Goal: Task Accomplishment & Management: Use online tool/utility

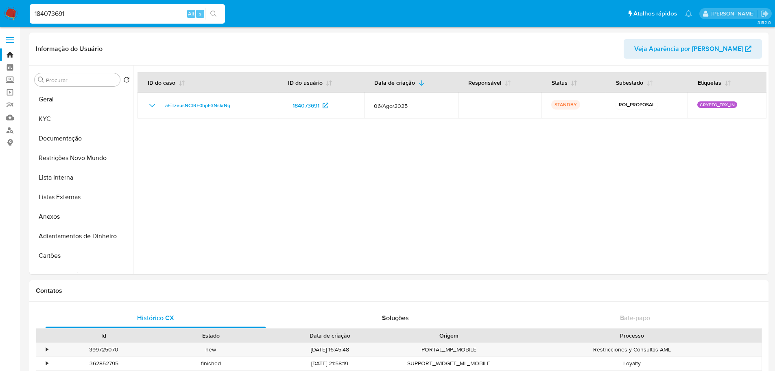
select select "10"
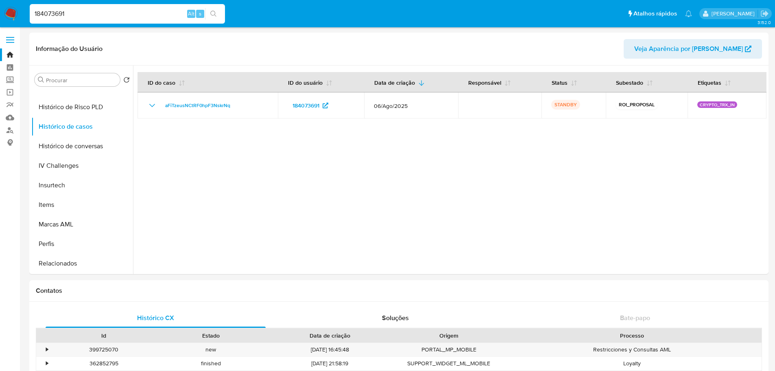
click at [97, 13] on input "184073691" at bounding box center [127, 14] width 195 height 11
paste input "9q61tifaXsNklD6q8gEfVMKS"
type input "9q61tifaXsNklD6q8gEfVMKS"
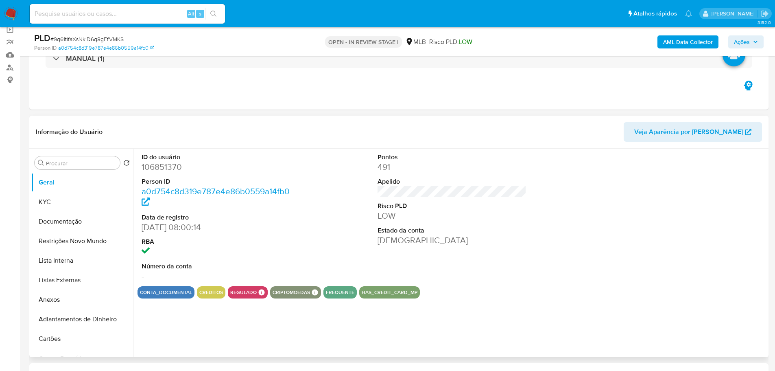
scroll to position [81, 0]
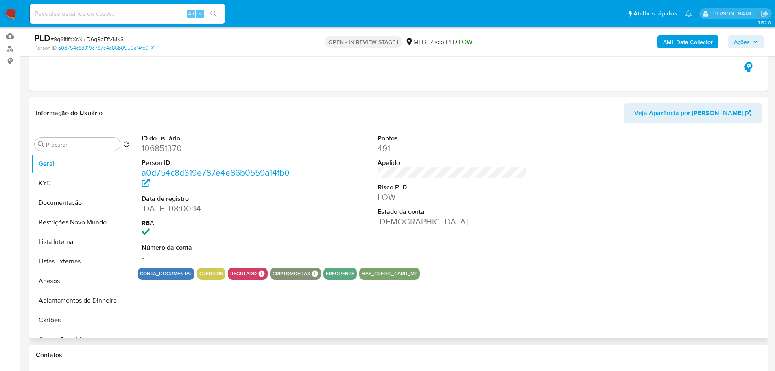
select select "10"
click at [66, 184] on button "KYC" at bounding box center [78, 183] width 95 height 20
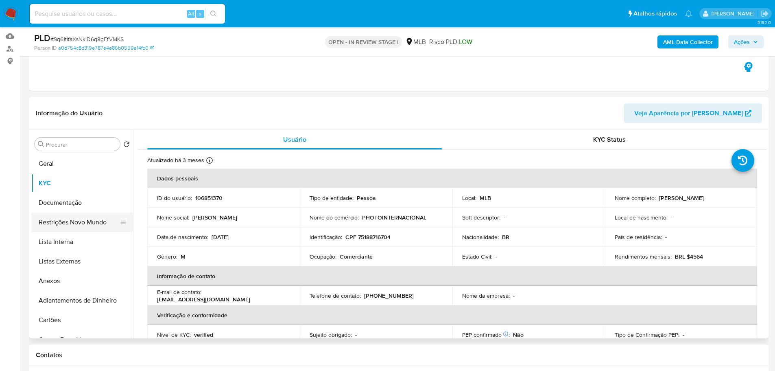
click at [94, 224] on button "Restrições Novo Mundo" at bounding box center [78, 222] width 95 height 20
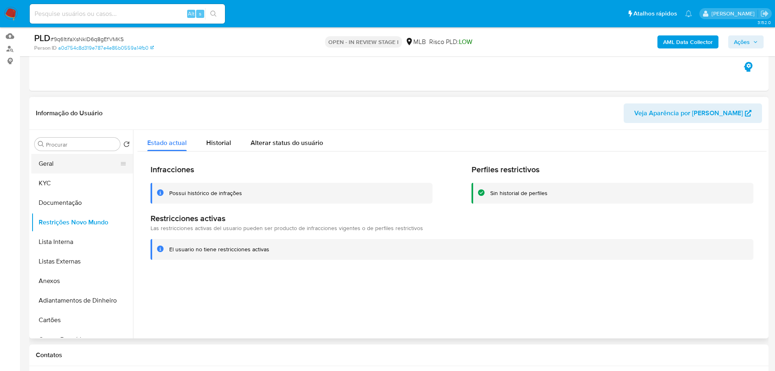
click at [63, 167] on button "Geral" at bounding box center [78, 164] width 95 height 20
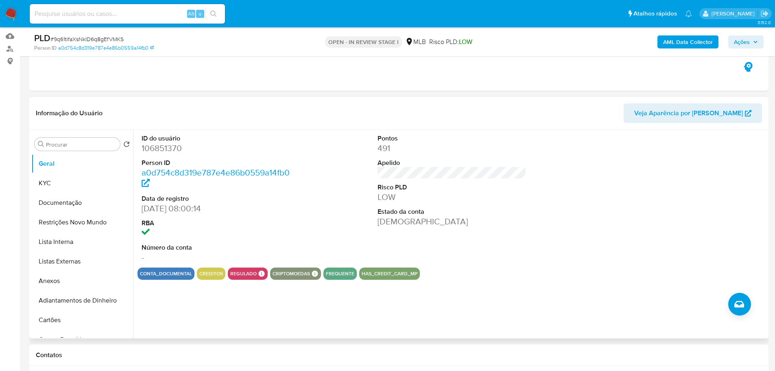
click at [162, 150] on dd "106851370" at bounding box center [216, 147] width 149 height 11
copy dd "106851370"
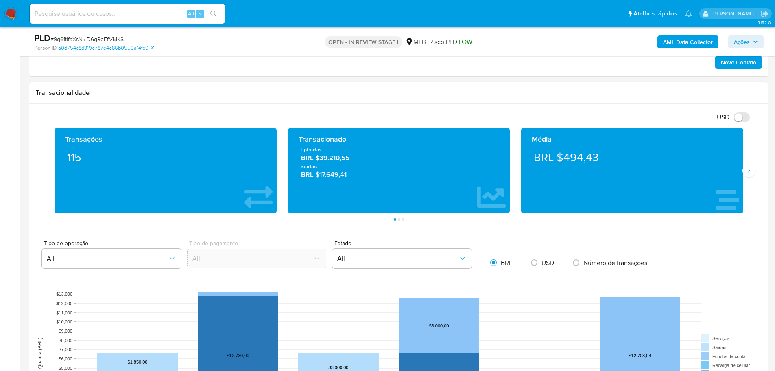
scroll to position [407, 0]
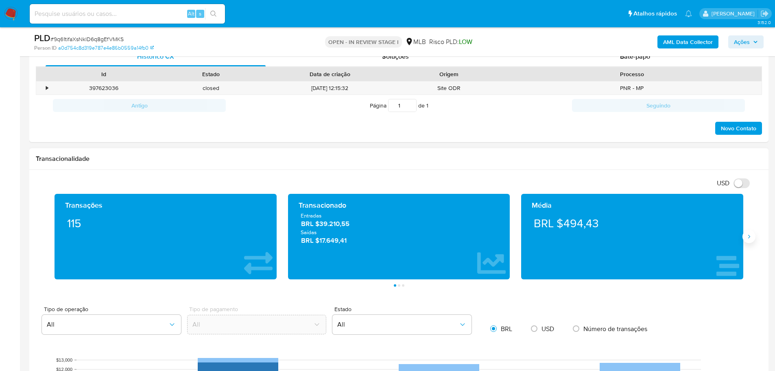
click at [754, 238] on button "Siguiente" at bounding box center [749, 236] width 13 height 13
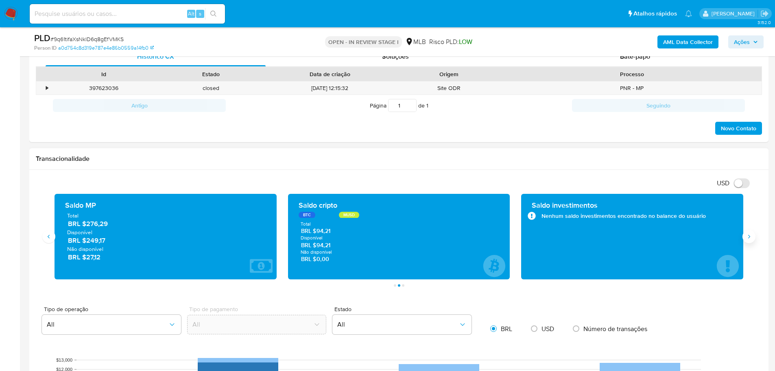
click at [750, 236] on icon "Siguiente" at bounding box center [749, 236] width 7 height 7
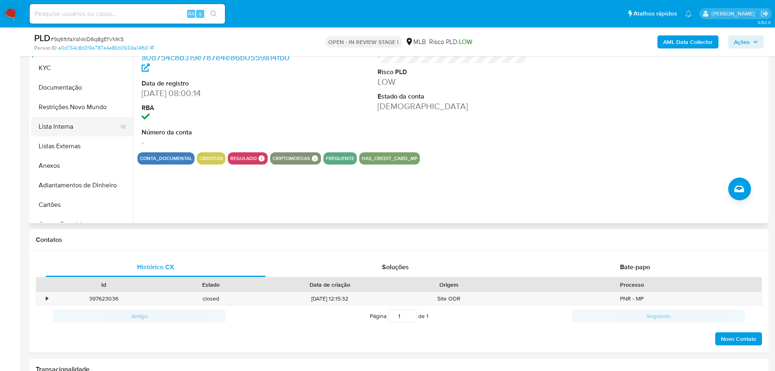
scroll to position [122, 0]
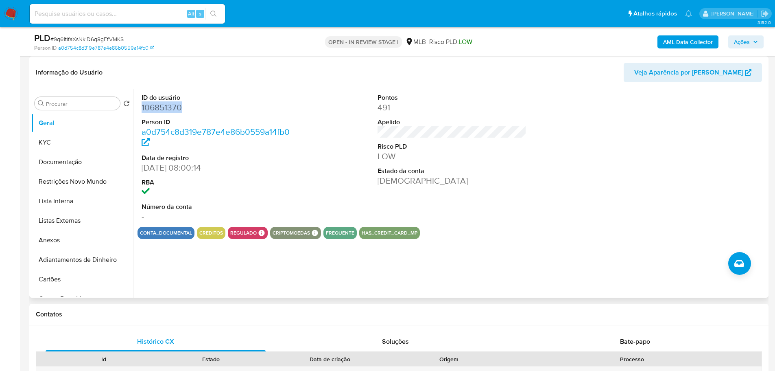
click at [170, 111] on dd "106851370" at bounding box center [216, 107] width 149 height 11
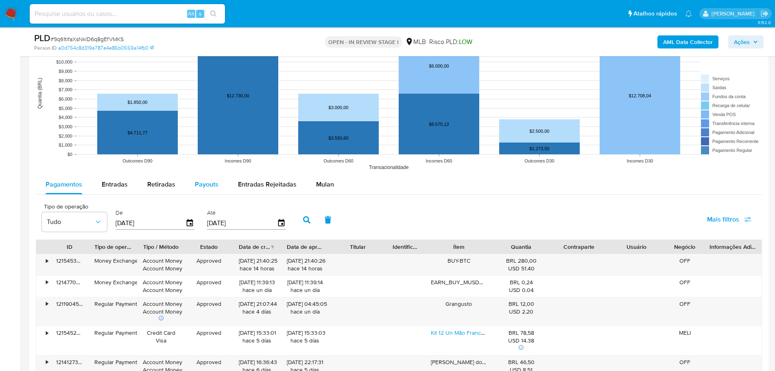
click at [205, 184] on span "Payouts" at bounding box center [207, 183] width 24 height 9
select select "10"
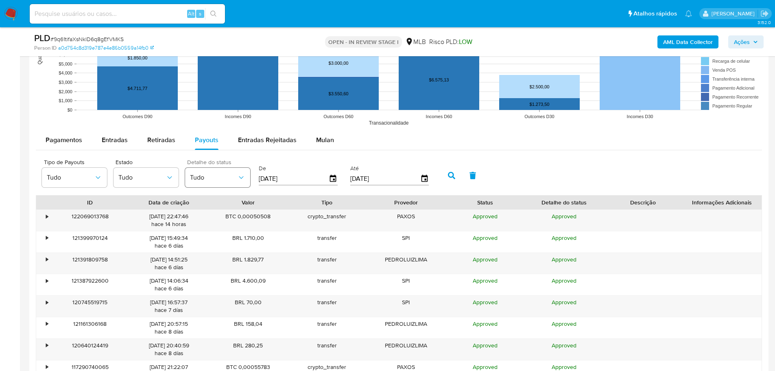
scroll to position [773, 0]
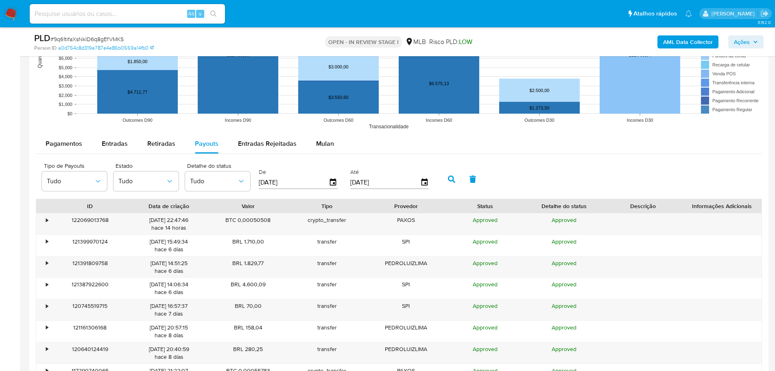
drag, startPoint x: 286, startPoint y: 185, endPoint x: 258, endPoint y: 182, distance: 28.6
click at [258, 182] on div "De 16/05/2025" at bounding box center [299, 178] width 85 height 33
type input "0_/__/____"
type input "6_/__/____"
type input "06/03/2025"
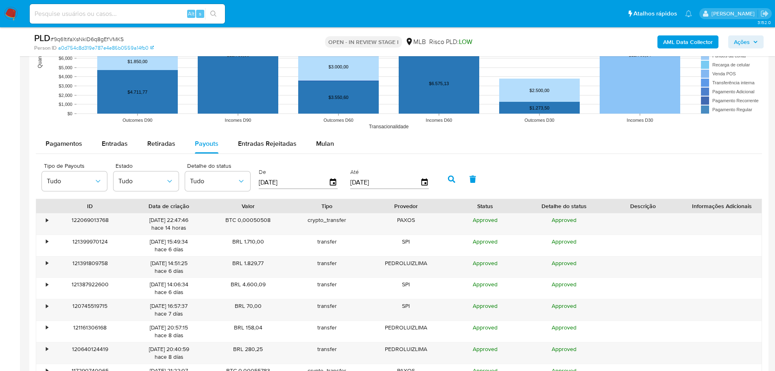
drag, startPoint x: 403, startPoint y: 184, endPoint x: 346, endPoint y: 181, distance: 56.6
click at [346, 181] on div "Tipo de Payouts Tudo Estado Tudo Detalhe do status Tudo De 06/03/2025 Até 13/08…" at bounding box center [237, 178] width 399 height 33
type input "0_/__/____"
type input "04/04/2025"
click at [455, 179] on icon "button" at bounding box center [451, 178] width 7 height 7
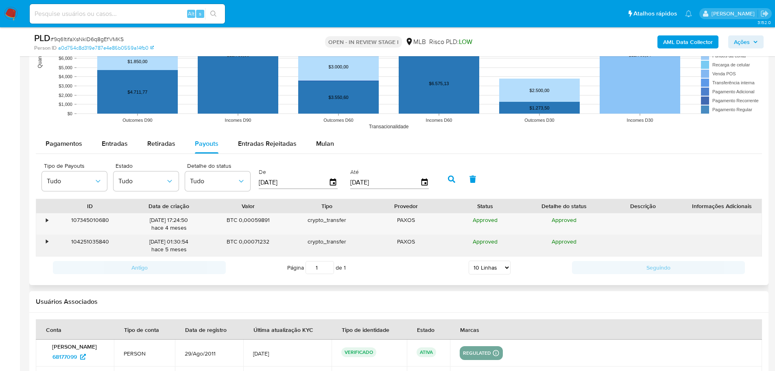
click at [43, 240] on div "•" at bounding box center [43, 245] width 14 height 21
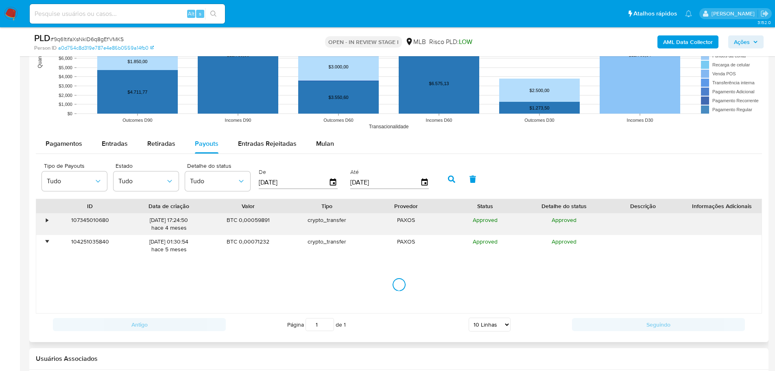
click at [47, 219] on div "•" at bounding box center [47, 220] width 2 height 8
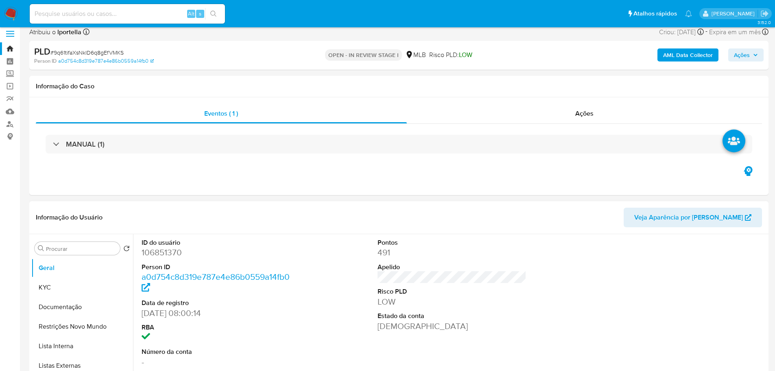
scroll to position [0, 0]
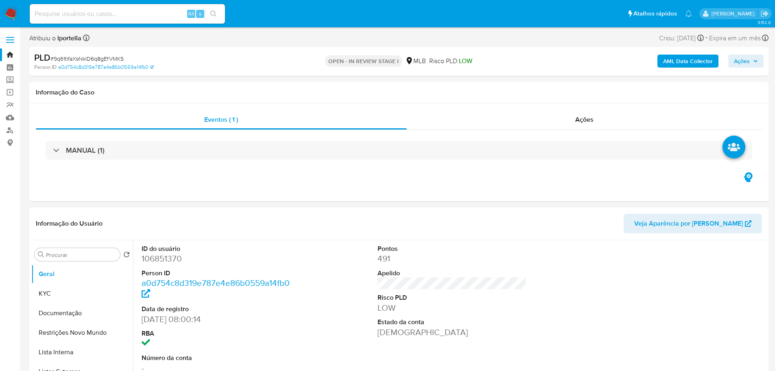
click at [153, 263] on dd "106851370" at bounding box center [216, 258] width 149 height 11
copy dd "106851370"
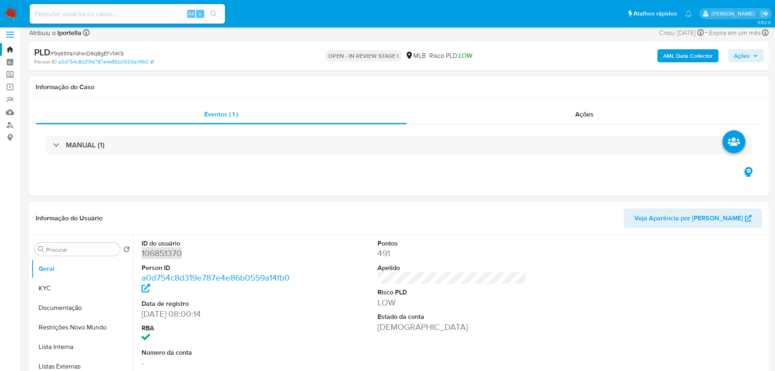
scroll to position [41, 0]
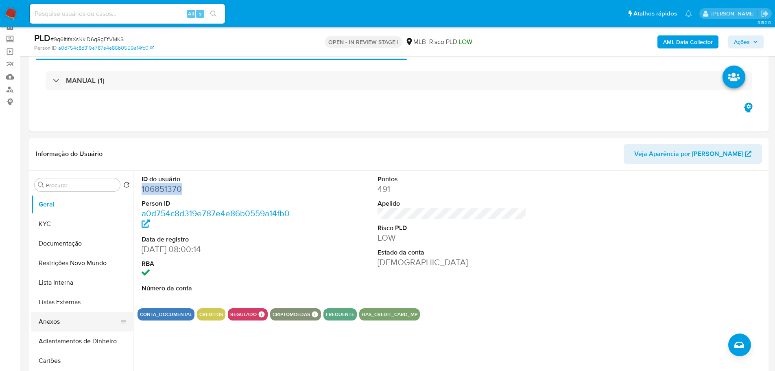
click at [59, 313] on button "Anexos" at bounding box center [78, 322] width 95 height 20
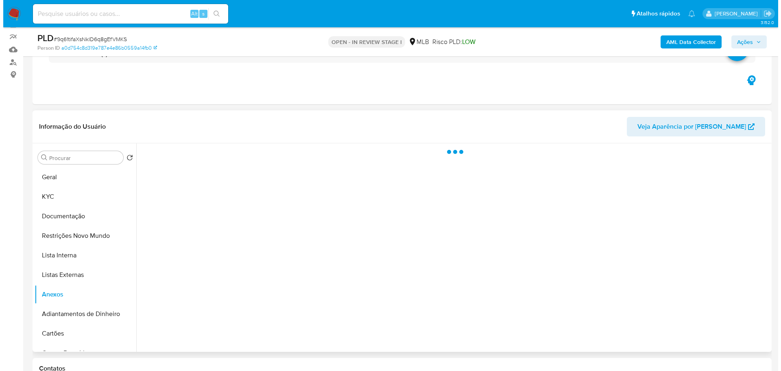
scroll to position [122, 0]
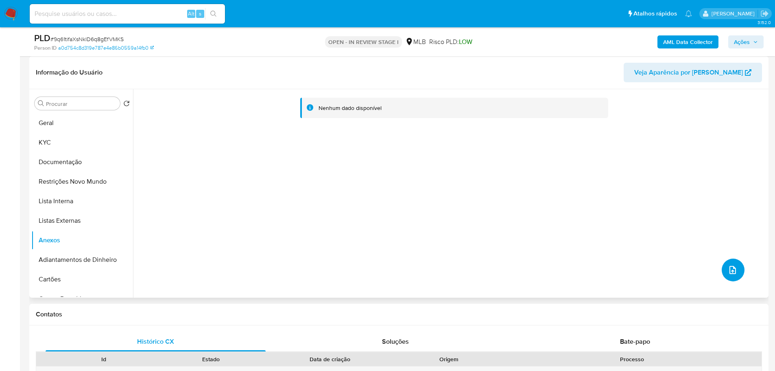
click at [737, 273] on button "upload-file" at bounding box center [733, 269] width 23 height 23
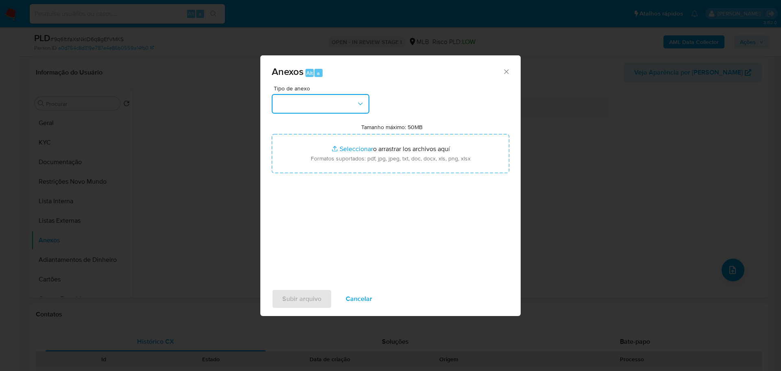
click at [342, 105] on button "button" at bounding box center [321, 104] width 98 height 20
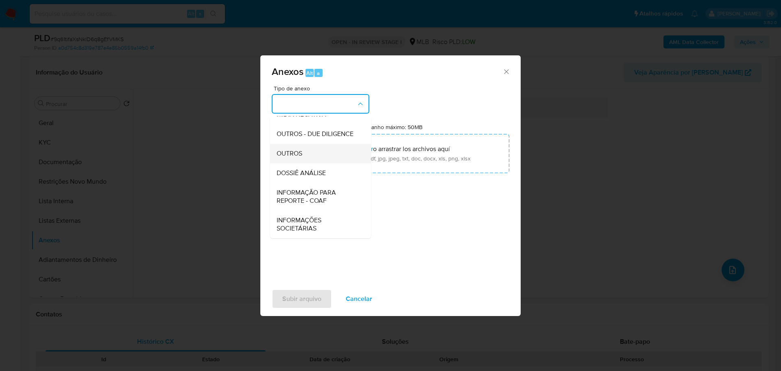
click at [305, 154] on div "OUTROS" at bounding box center [318, 154] width 83 height 20
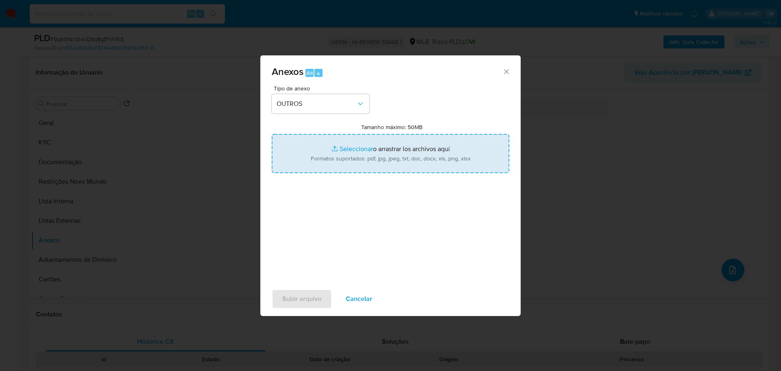
type input "C:\fakepath\SAR - XXX - CPF 75188716704 - PEDRO LUIZ DE LIMA JUNIOR.pdf"
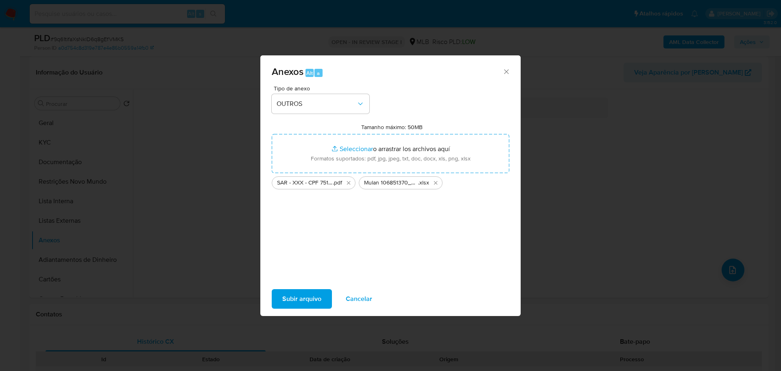
click at [311, 297] on span "Subir arquivo" at bounding box center [301, 299] width 39 height 18
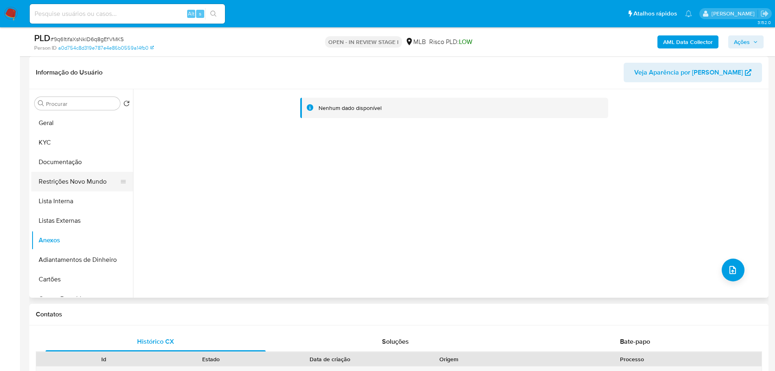
click at [43, 180] on button "Restrições Novo Mundo" at bounding box center [78, 182] width 95 height 20
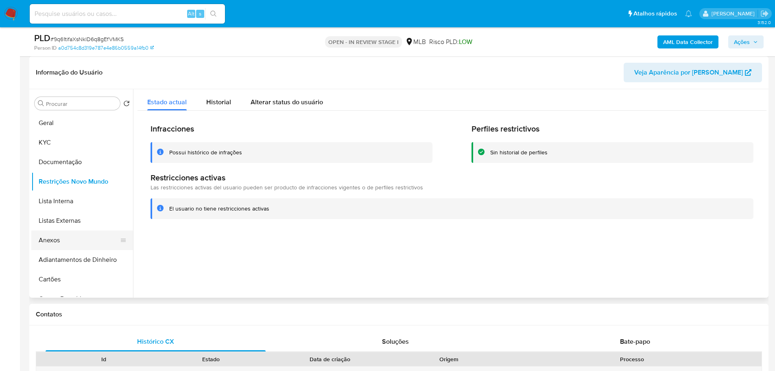
click at [57, 243] on button "Anexos" at bounding box center [78, 240] width 95 height 20
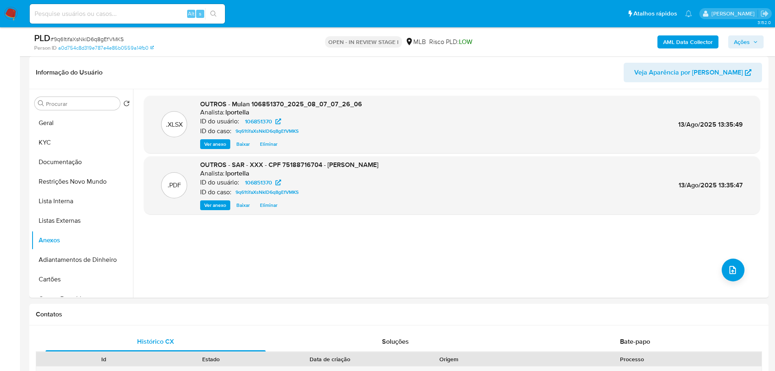
click at [746, 43] on span "Ações" at bounding box center [742, 41] width 16 height 13
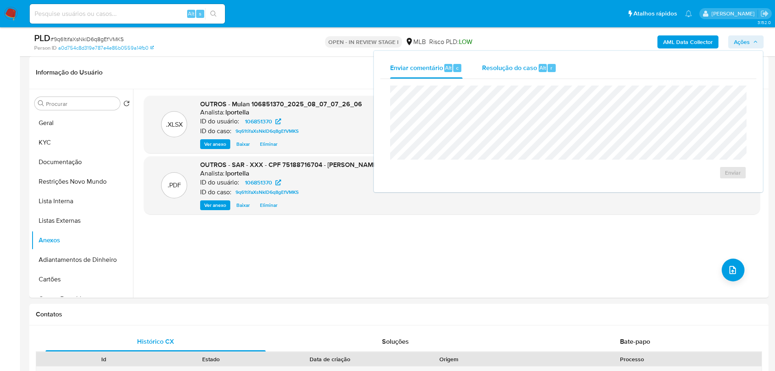
click at [523, 72] on span "Resolução do caso" at bounding box center [509, 67] width 55 height 9
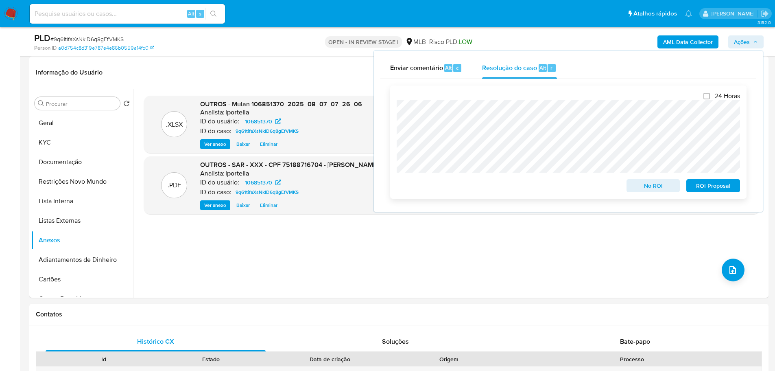
click at [724, 188] on span "ROI Proposal" at bounding box center [713, 185] width 42 height 11
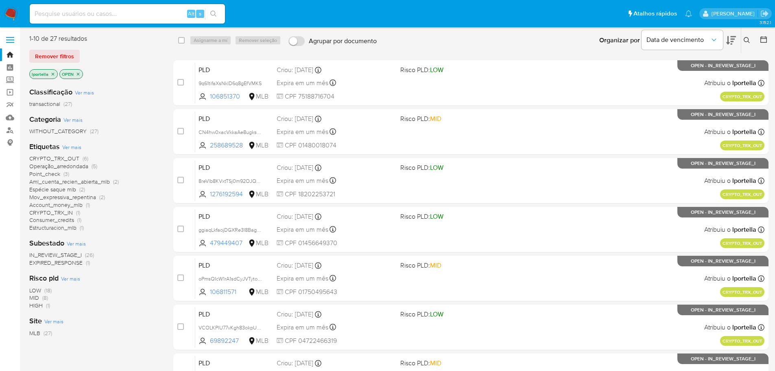
click at [52, 13] on input at bounding box center [127, 14] width 195 height 11
paste input "96061823"
type input "96061823"
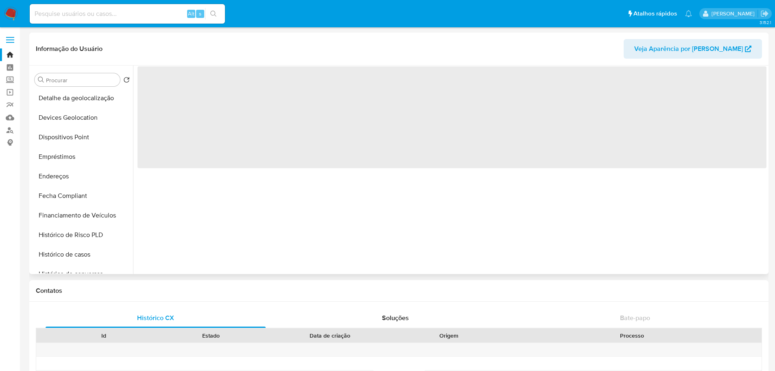
scroll to position [326, 0]
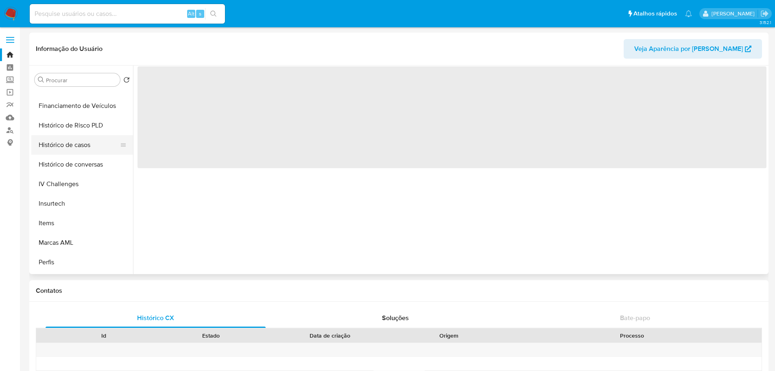
click at [79, 151] on button "Histórico de casos" at bounding box center [78, 145] width 95 height 20
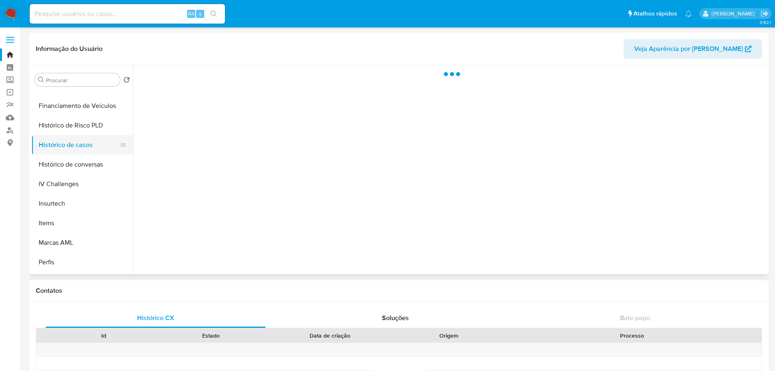
select select "10"
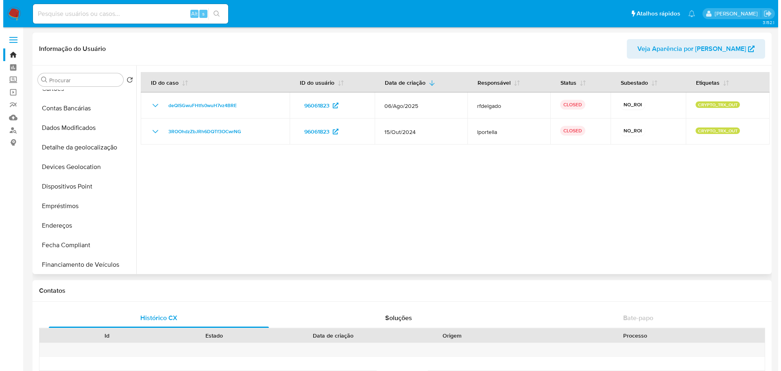
scroll to position [0, 0]
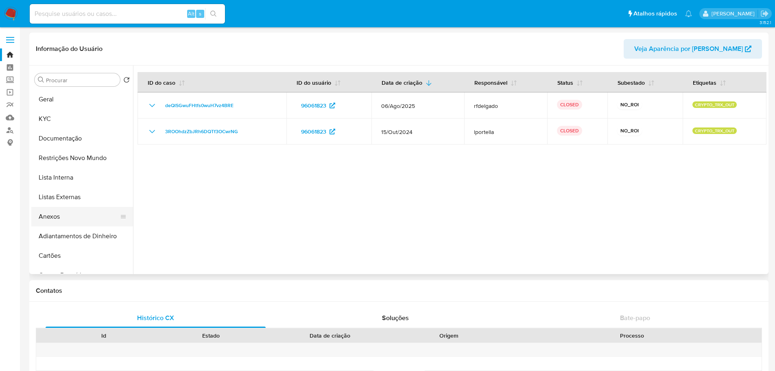
click at [64, 219] on button "Anexos" at bounding box center [78, 217] width 95 height 20
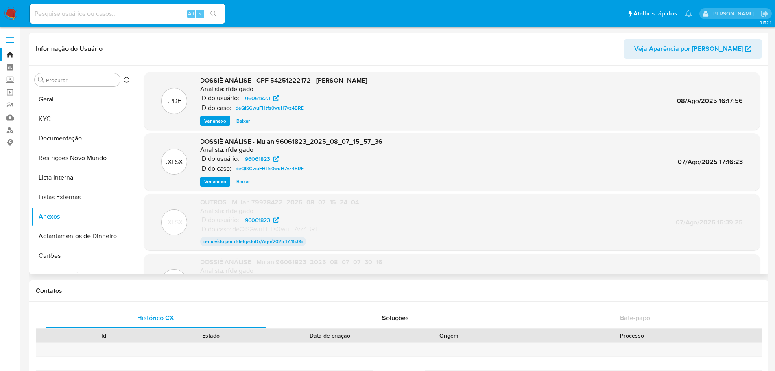
click at [219, 122] on span "Ver anexo" at bounding box center [215, 121] width 22 height 8
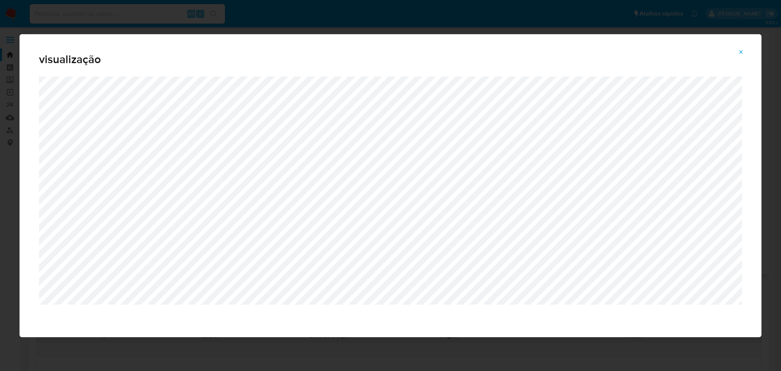
click at [569, 60] on span "visualização" at bounding box center [390, 59] width 703 height 11
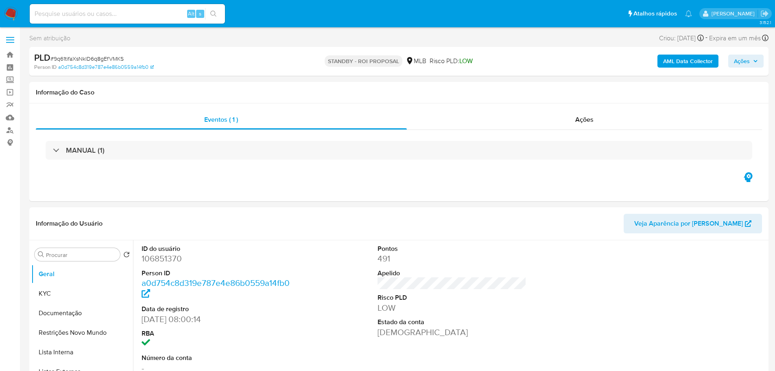
select select "10"
click at [100, 59] on span "# 9q61tifaXsNklD6q8gEfVMKS" at bounding box center [86, 59] width 73 height 8
copy span "9q61tifaXsNklD6q8gEfVMKS"
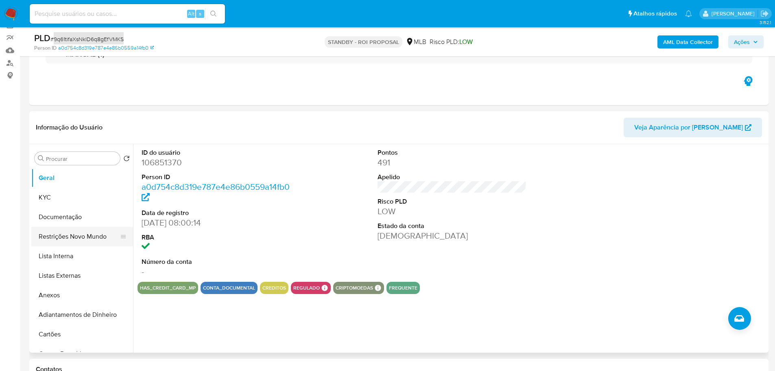
scroll to position [81, 0]
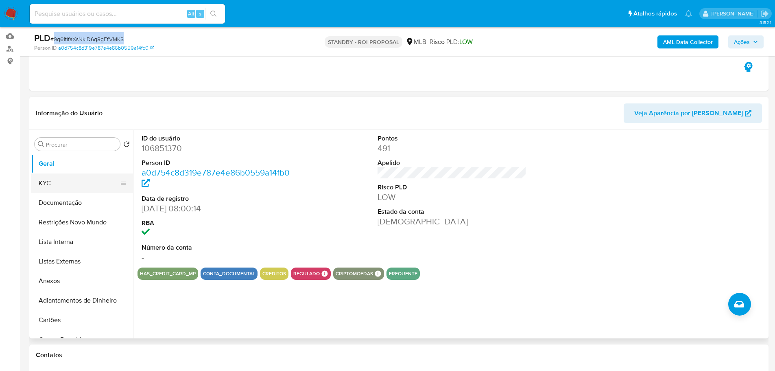
click at [62, 192] on button "KYC" at bounding box center [78, 183] width 95 height 20
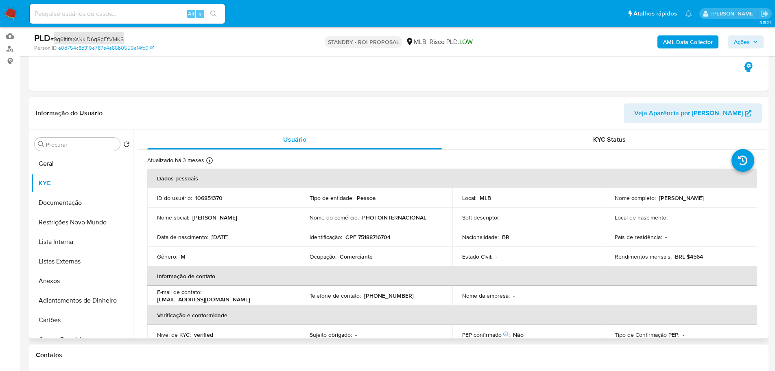
scroll to position [285, 0]
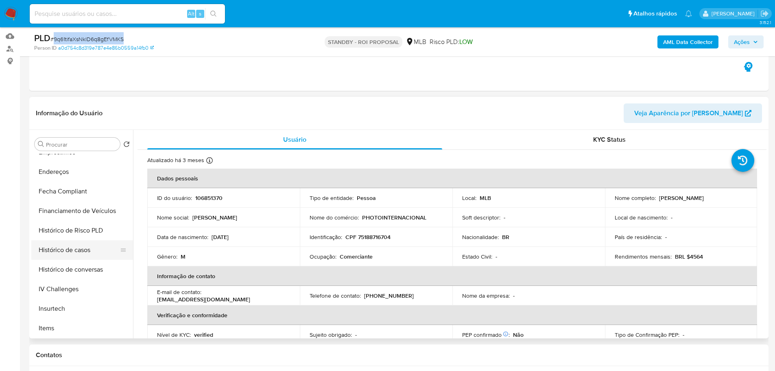
click at [89, 256] on button "Histórico de casos" at bounding box center [78, 250] width 95 height 20
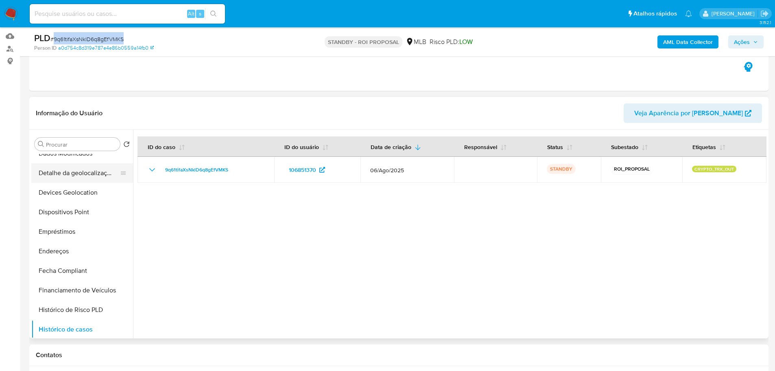
scroll to position [0, 0]
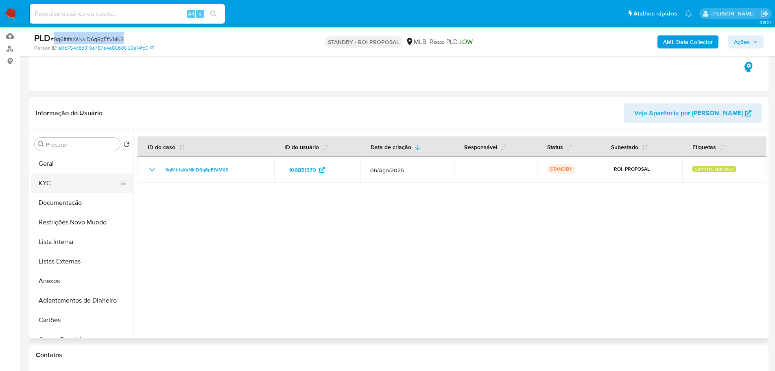
click at [66, 187] on button "KYC" at bounding box center [78, 183] width 95 height 20
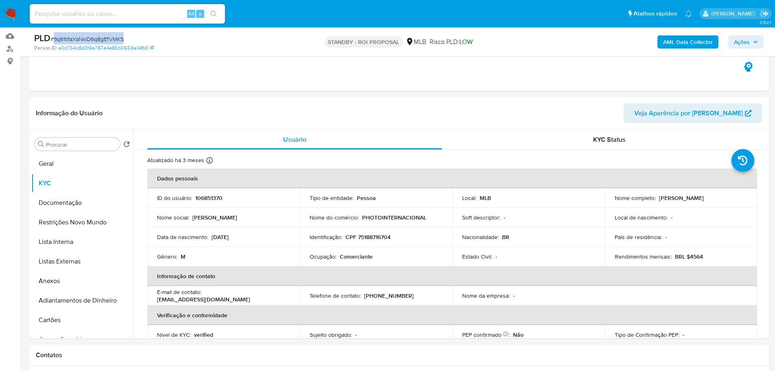
click at [12, 13] on img at bounding box center [11, 14] width 14 height 14
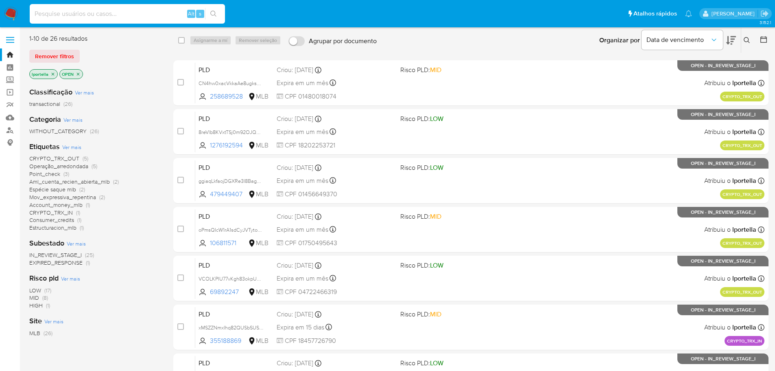
click at [131, 11] on input at bounding box center [127, 14] width 195 height 11
paste input "CN4hw0xacVkkaAe8ugksqujj"
type input "CN4hw0xacVkkaAe8ugksqujj"
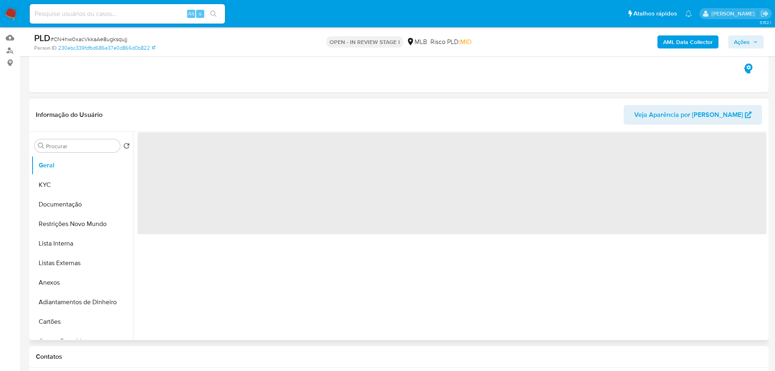
scroll to position [81, 0]
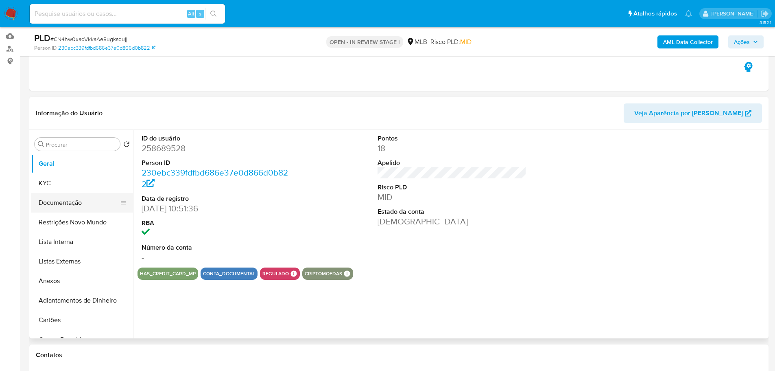
select select "10"
click at [67, 189] on button "KYC" at bounding box center [78, 183] width 95 height 20
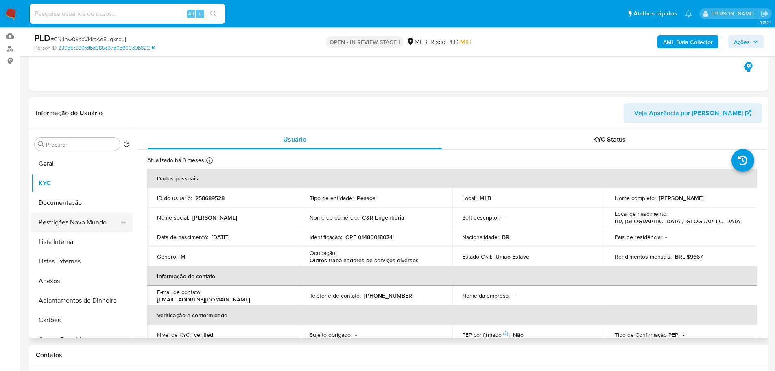
click at [94, 220] on button "Restrições Novo Mundo" at bounding box center [78, 222] width 95 height 20
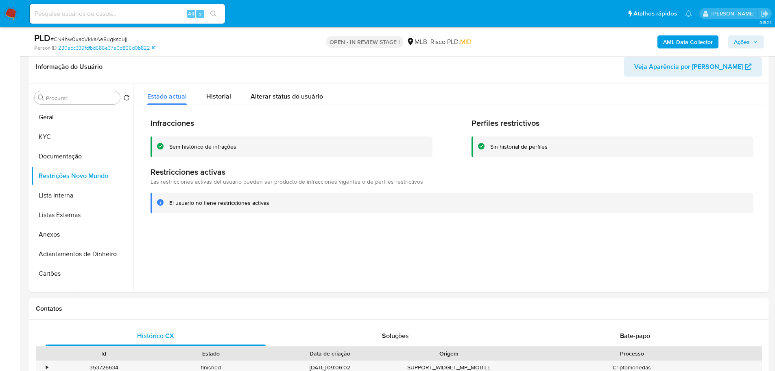
scroll to position [41, 0]
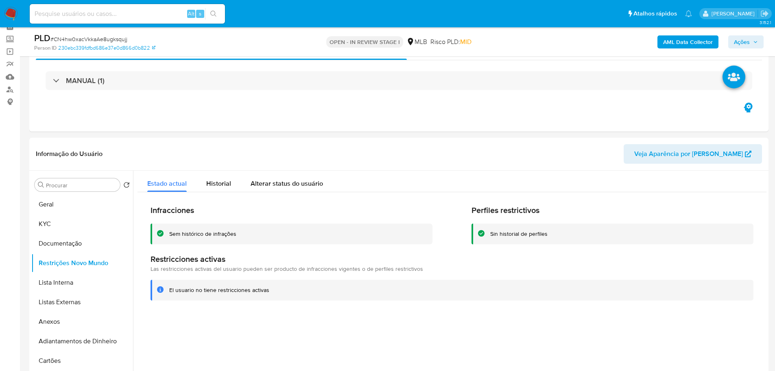
click at [10, 12] on img at bounding box center [11, 14] width 14 height 14
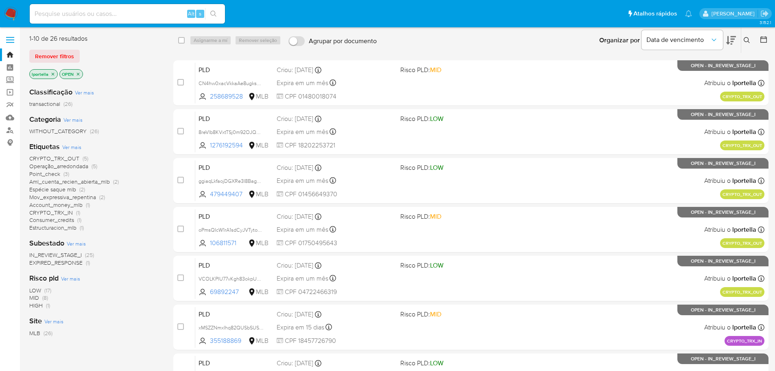
click at [101, 16] on input at bounding box center [127, 14] width 195 height 11
paste input "DssAa6DAGutlqpkzzZI8WBk6"
type input "DssAa6DAGutlqpkzzZI8WBk6"
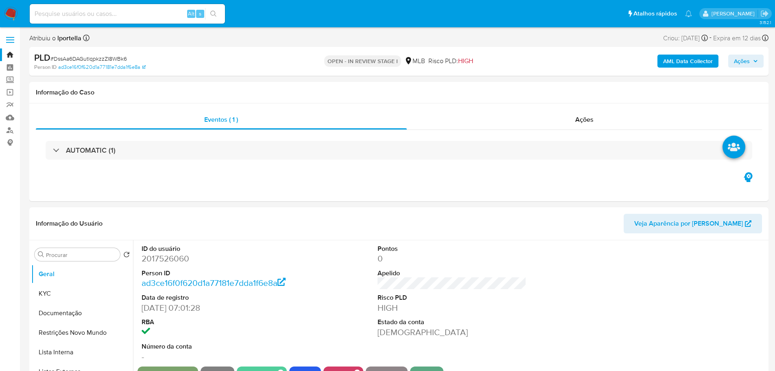
select select "10"
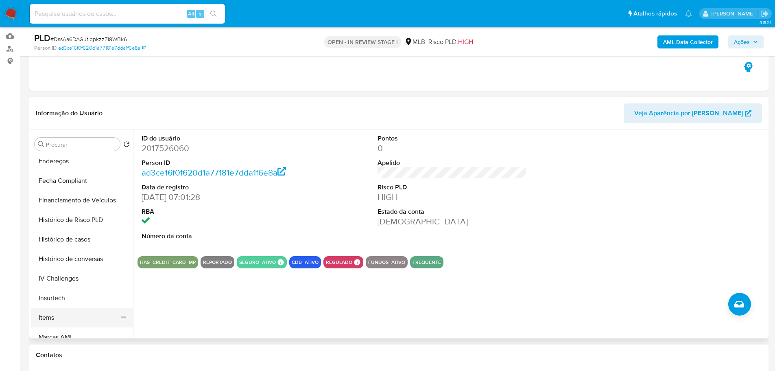
scroll to position [344, 0]
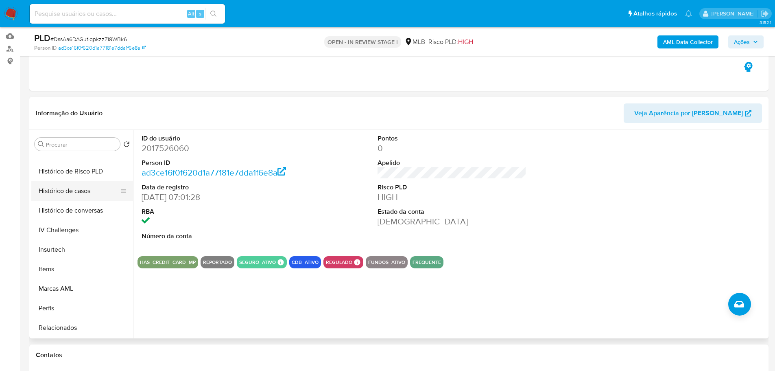
click at [60, 191] on button "Histórico de casos" at bounding box center [78, 191] width 95 height 20
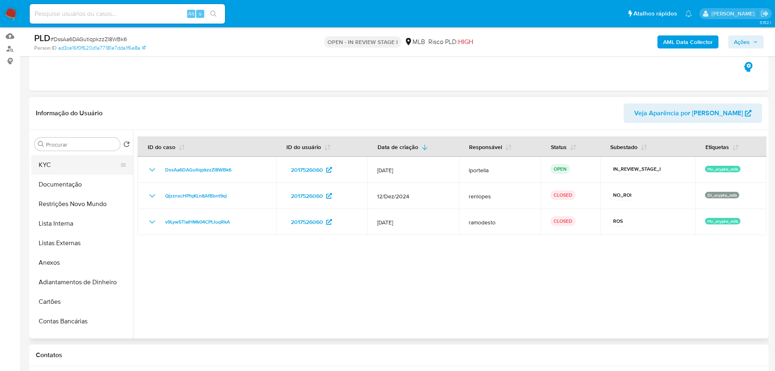
scroll to position [0, 0]
click at [61, 165] on button "Geral" at bounding box center [78, 164] width 95 height 20
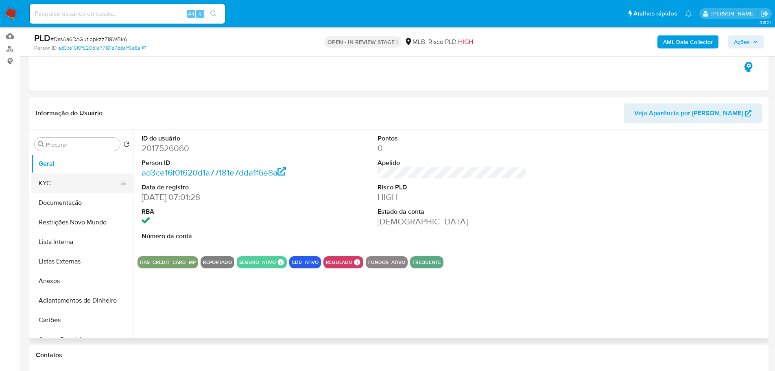
click at [49, 178] on button "KYC" at bounding box center [78, 183] width 95 height 20
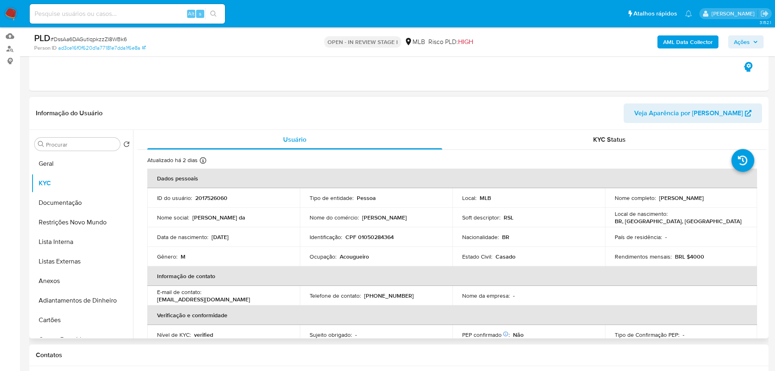
click at [208, 198] on p "2017526060" at bounding box center [211, 197] width 32 height 7
copy p "2017526060"
click at [730, 38] on button "Ações" at bounding box center [745, 41] width 35 height 13
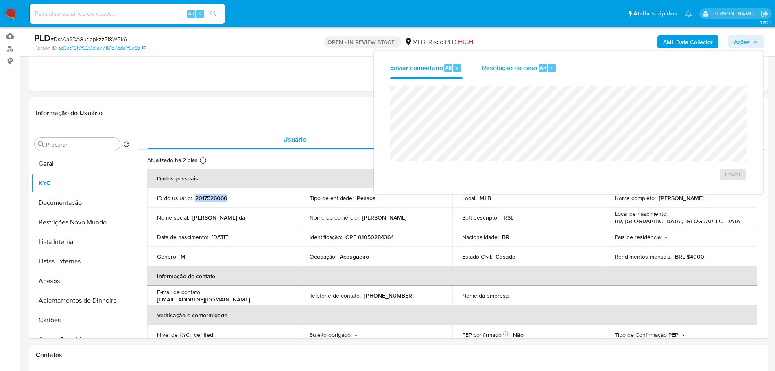
click at [531, 73] on div "Resolução do caso Alt r" at bounding box center [519, 67] width 74 height 21
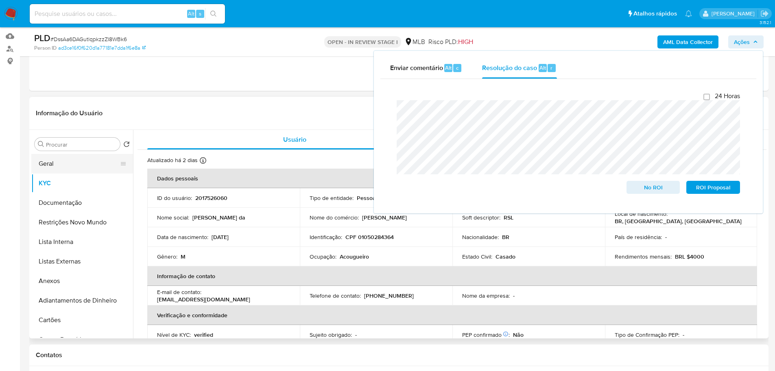
click at [50, 162] on button "Geral" at bounding box center [78, 164] width 95 height 20
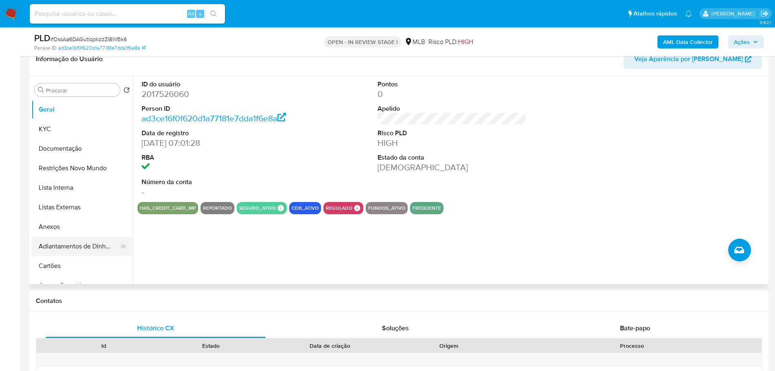
scroll to position [203, 0]
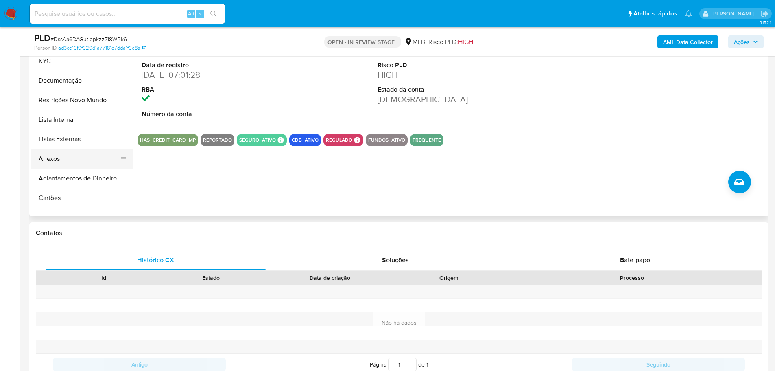
click at [43, 155] on button "Anexos" at bounding box center [78, 159] width 95 height 20
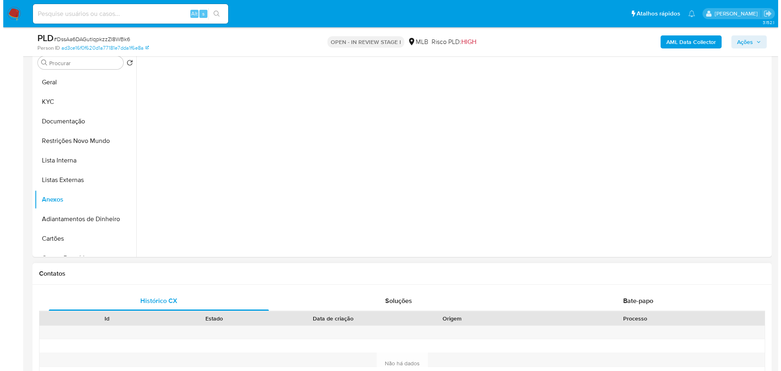
scroll to position [81, 0]
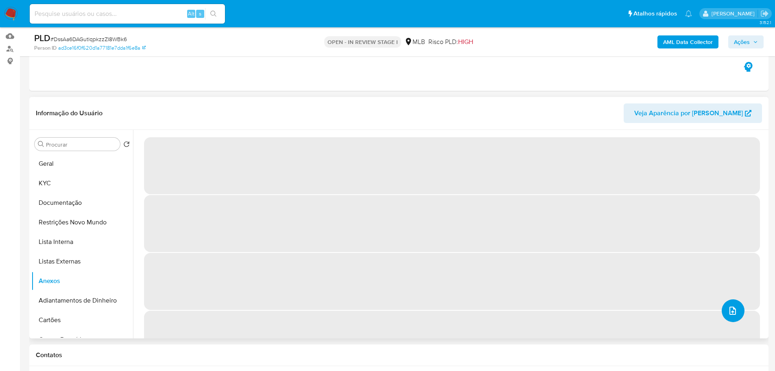
click at [733, 317] on button "upload-file" at bounding box center [733, 310] width 23 height 23
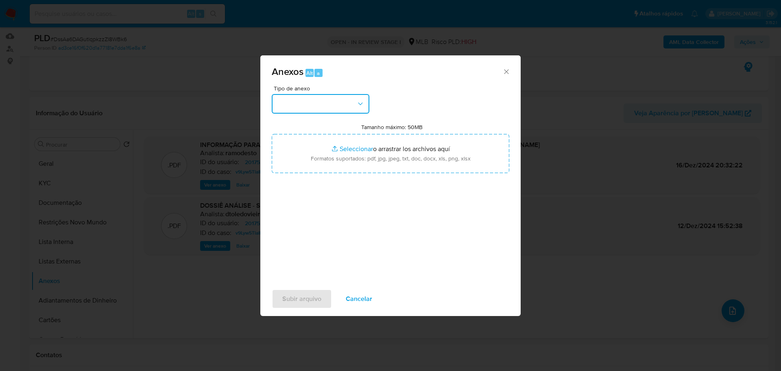
click at [295, 111] on button "button" at bounding box center [321, 104] width 98 height 20
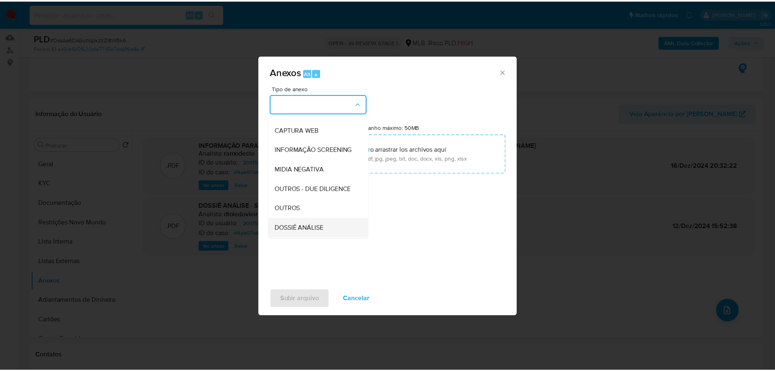
scroll to position [125, 0]
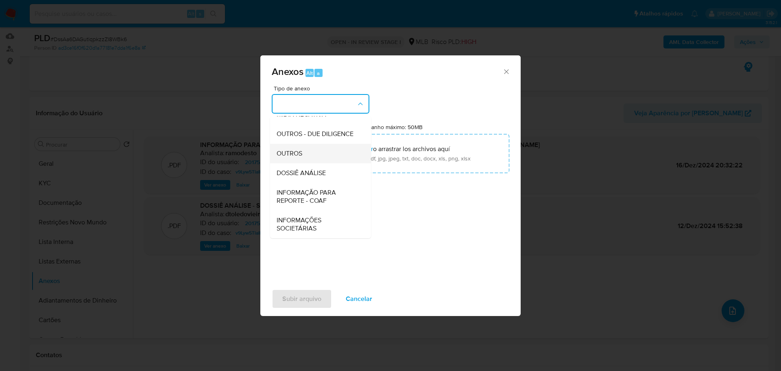
click at [310, 151] on div "OUTROS" at bounding box center [318, 154] width 83 height 20
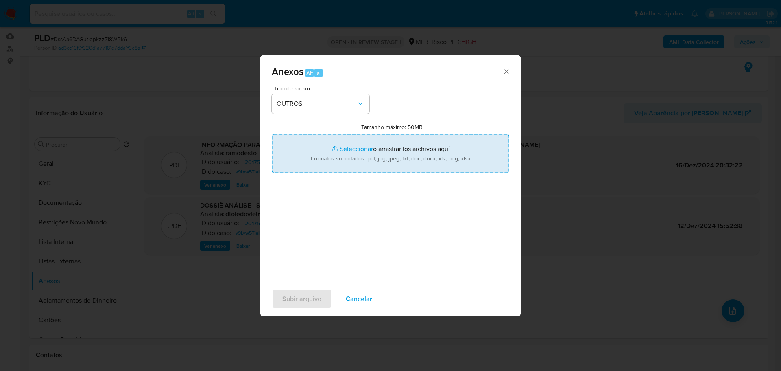
type input "C:\fakepath\2º SAR - XXX - CPF 01050284364 - RONALDO DA SILVA LIMA.pdf"
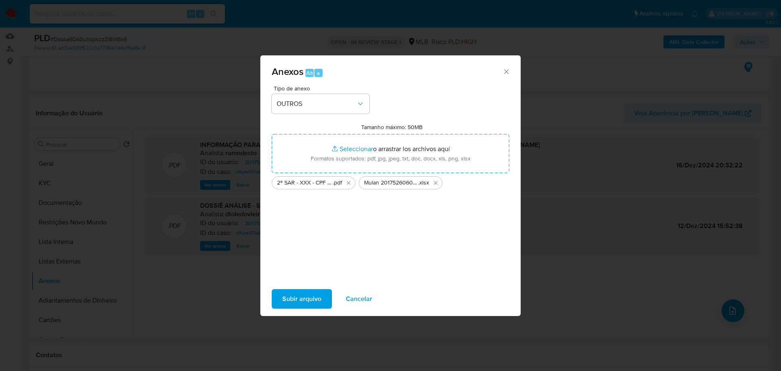
click at [300, 299] on span "Subir arquivo" at bounding box center [301, 299] width 39 height 18
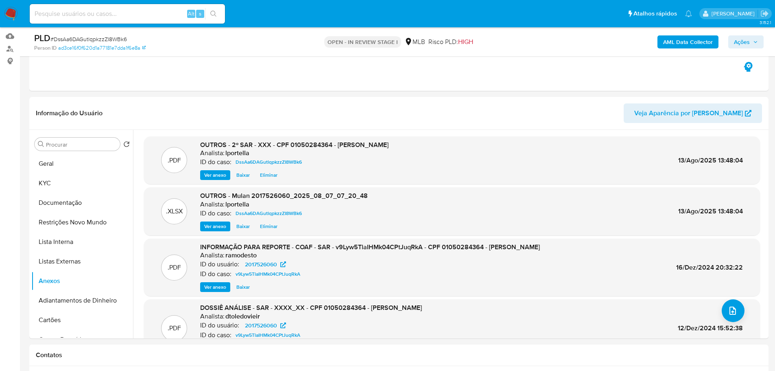
click at [749, 42] on span "Ações" at bounding box center [742, 41] width 16 height 13
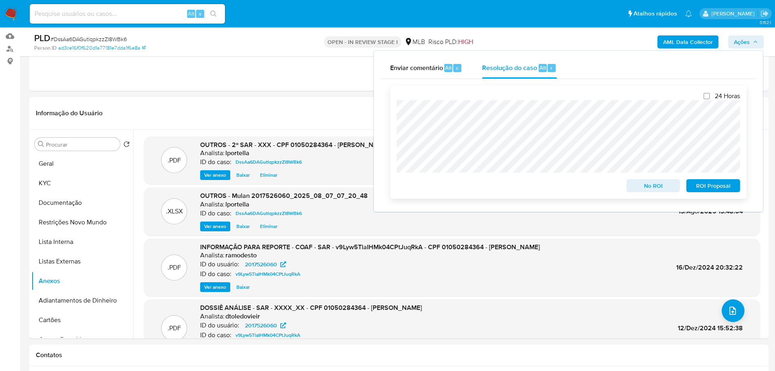
click at [726, 187] on span "ROI Proposal" at bounding box center [713, 185] width 42 height 11
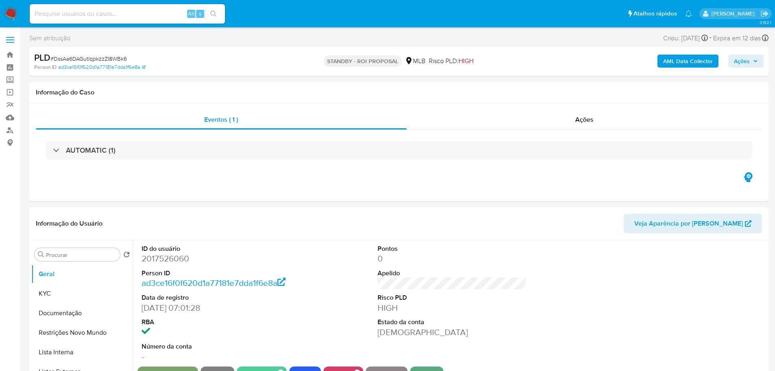
select select "10"
click at [111, 57] on span "# DssAa6DAGutlqpkzzZI8WBk6" at bounding box center [88, 59] width 76 height 8
copy span "DssAa6DAGutlqpkzzZI8WBk6"
click at [12, 15] on img at bounding box center [11, 14] width 14 height 14
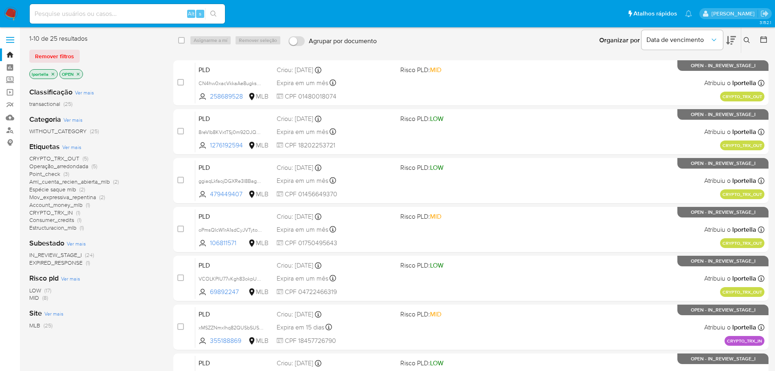
click at [108, 18] on input at bounding box center [127, 14] width 195 height 11
paste input "0OdtTaxeadUMTm2v1kEhCh5U"
type input "0OdtTaxeadUMTm2v1kEhCh5U"
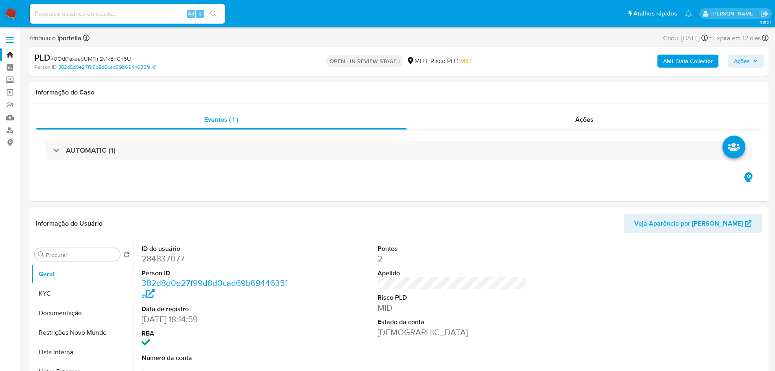
select select "10"
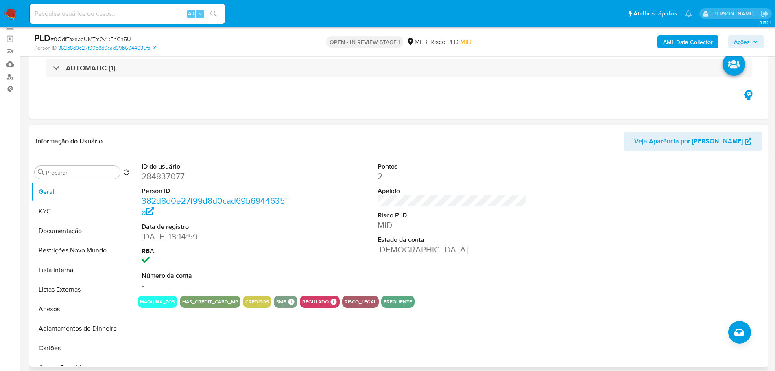
scroll to position [81, 0]
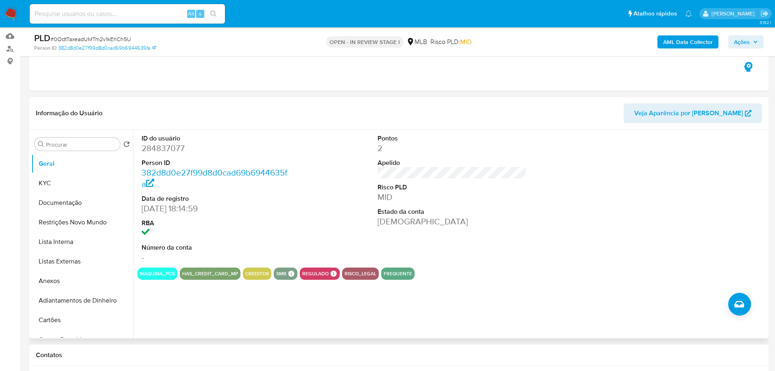
click at [163, 154] on dd "284837077" at bounding box center [216, 147] width 149 height 11
click at [163, 151] on dd "284837077" at bounding box center [216, 147] width 149 height 11
copy dd "284837077"
click at [59, 182] on button "KYC" at bounding box center [78, 183] width 95 height 20
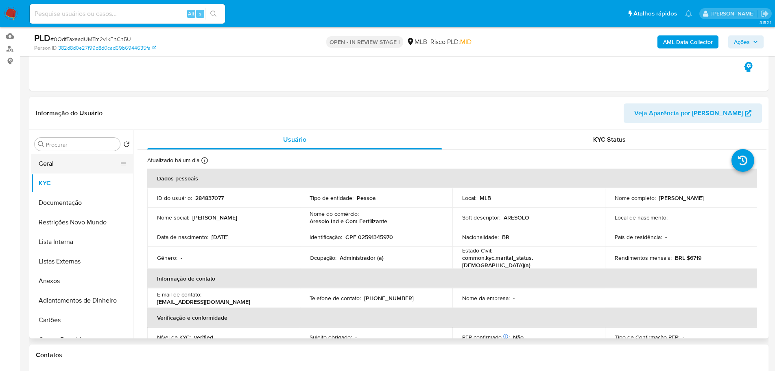
click at [62, 158] on button "Geral" at bounding box center [78, 164] width 95 height 20
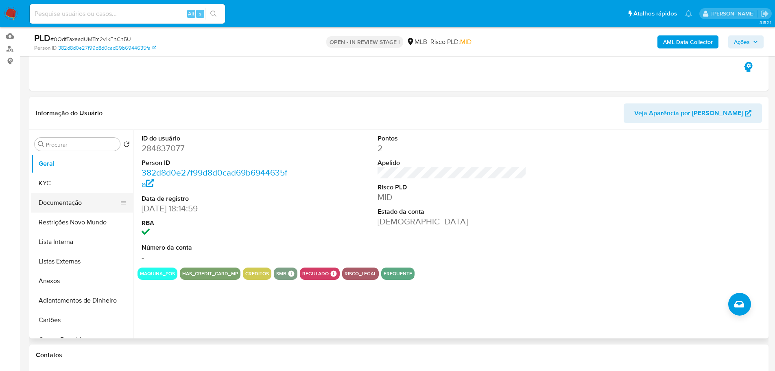
click at [93, 205] on button "Documentação" at bounding box center [78, 203] width 95 height 20
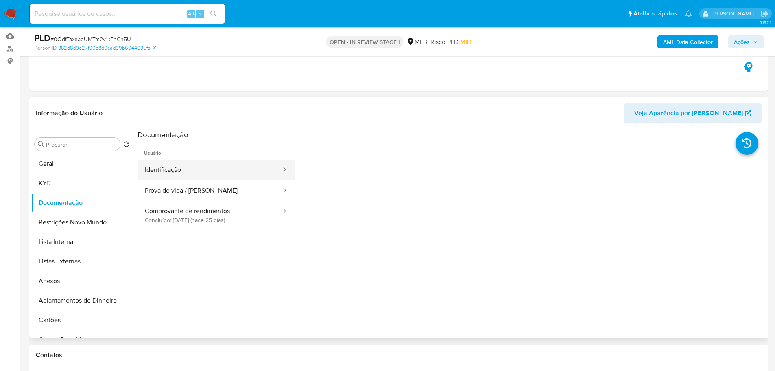
click at [190, 172] on button "Identificação" at bounding box center [210, 170] width 144 height 21
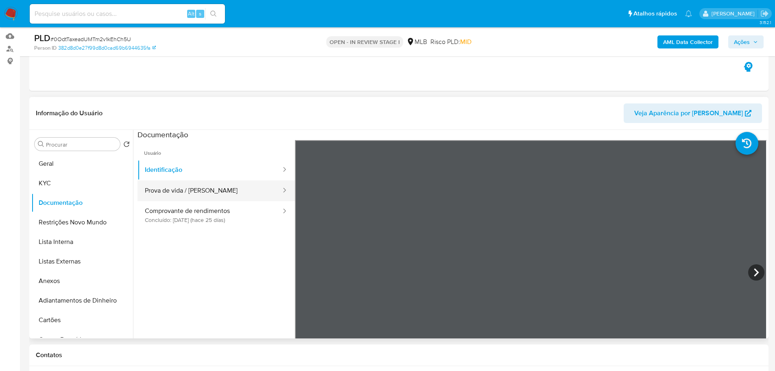
click at [180, 193] on button "Prova de vida / Selfie" at bounding box center [210, 190] width 144 height 21
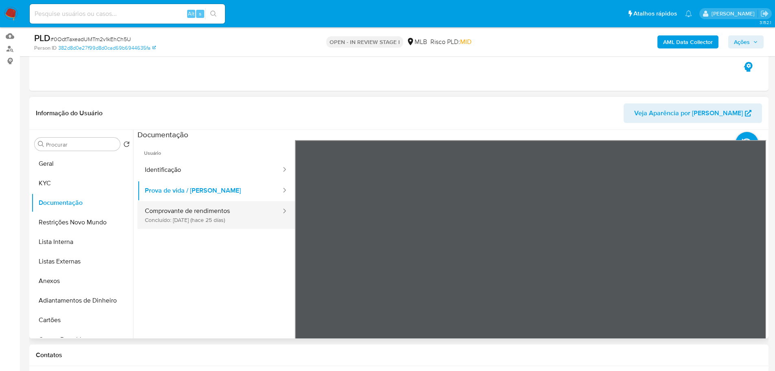
click at [185, 218] on button "Comprovante de rendimentos Concluído: 19/07/2025 (hace 25 días)" at bounding box center [210, 215] width 144 height 28
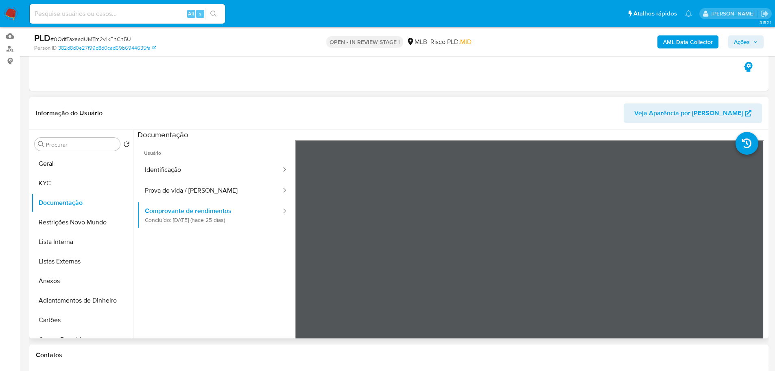
scroll to position [163, 0]
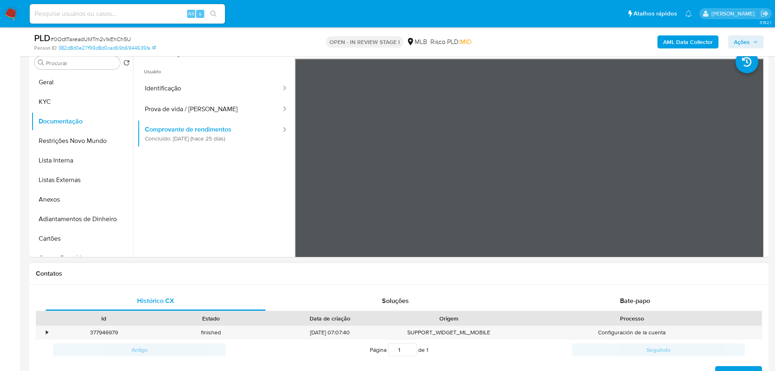
drag, startPoint x: 294, startPoint y: 280, endPoint x: 285, endPoint y: 281, distance: 9.1
click at [294, 280] on div "Contatos" at bounding box center [398, 274] width 739 height 22
click at [59, 105] on button "KYC" at bounding box center [78, 102] width 95 height 20
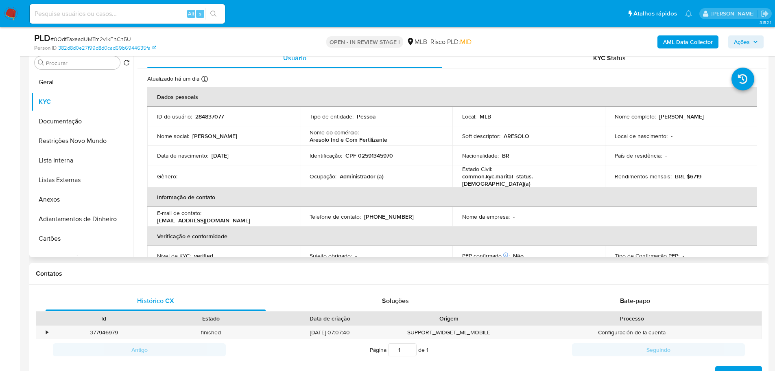
click at [358, 177] on p "Administrador (a)" at bounding box center [362, 176] width 44 height 7
copy p "Administrador"
click at [70, 116] on button "Documentação" at bounding box center [78, 121] width 95 height 20
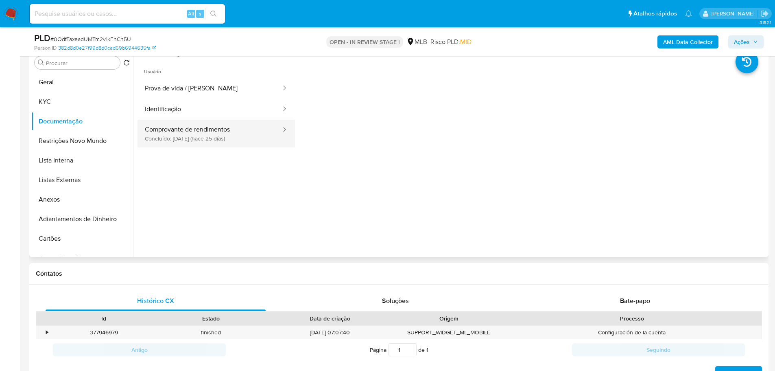
click at [201, 128] on button "Comprovante de rendimentos Concluído: 19/07/2025 (hace 25 días)" at bounding box center [210, 134] width 144 height 28
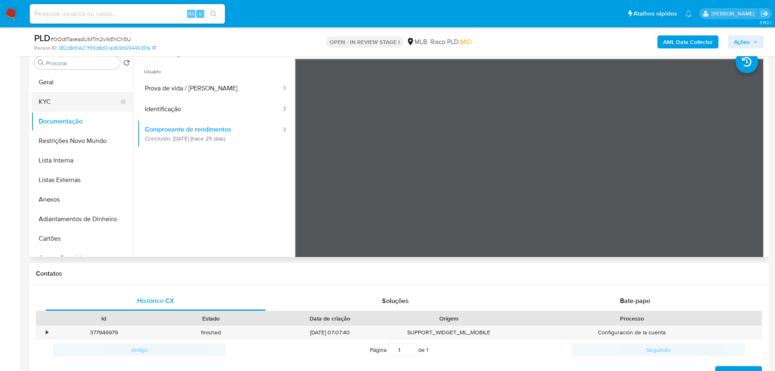
click at [71, 107] on button "KYC" at bounding box center [78, 102] width 95 height 20
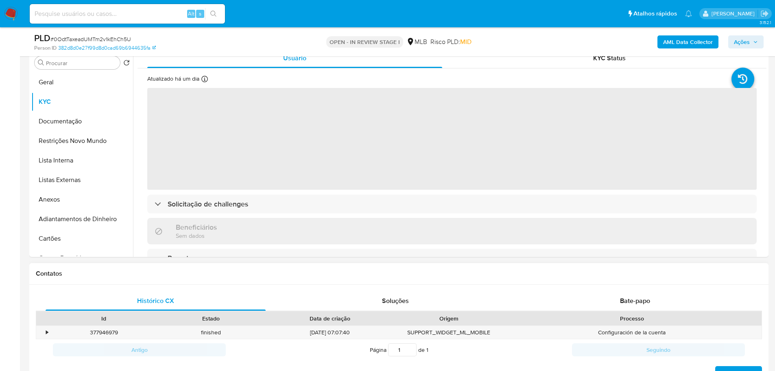
scroll to position [122, 0]
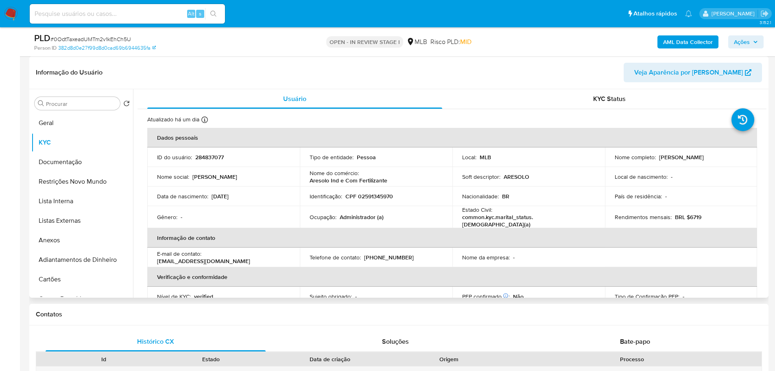
click at [364, 219] on p "Administrador (a)" at bounding box center [362, 216] width 44 height 7
copy p "Administrador"
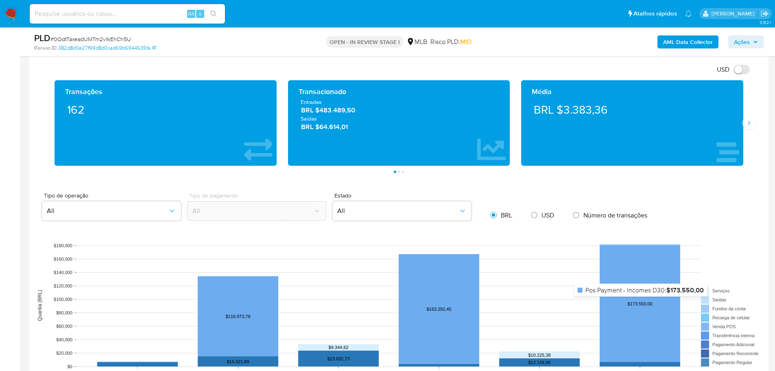
scroll to position [448, 0]
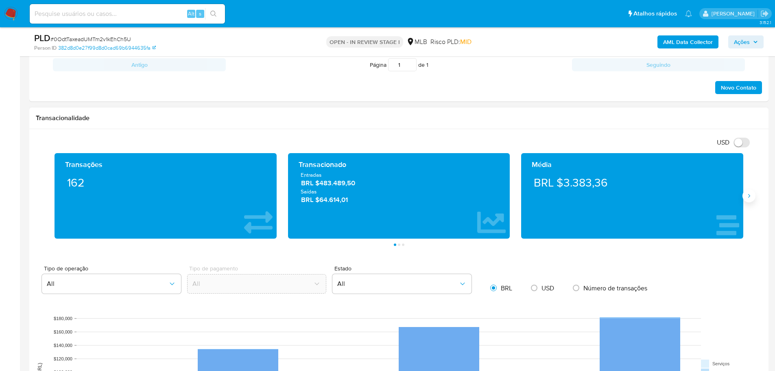
click at [746, 199] on button "Siguiente" at bounding box center [749, 195] width 13 height 13
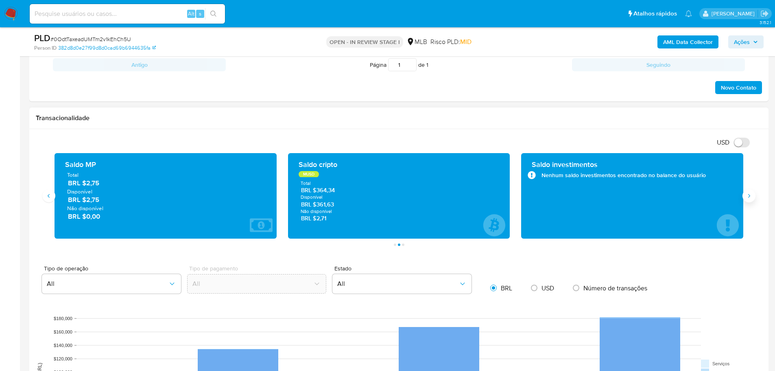
click at [746, 199] on button "Siguiente" at bounding box center [749, 195] width 13 height 13
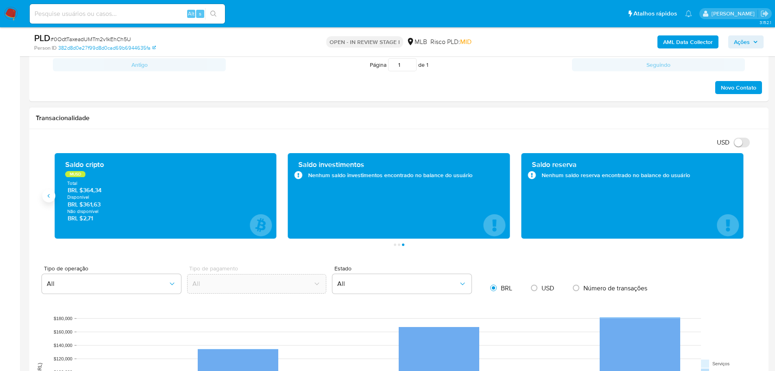
click at [50, 196] on icon "Anterior" at bounding box center [49, 195] width 7 height 7
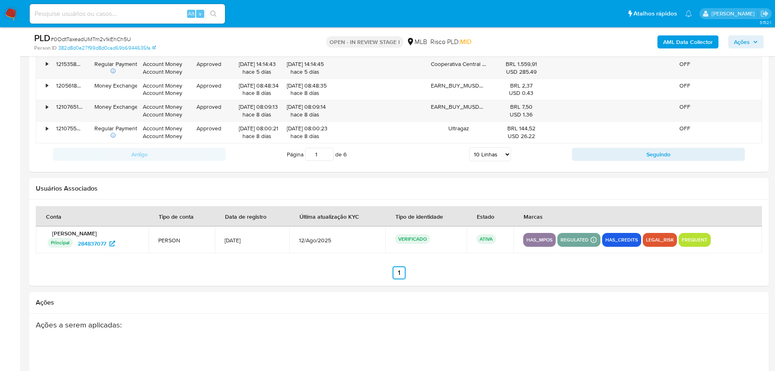
scroll to position [855, 0]
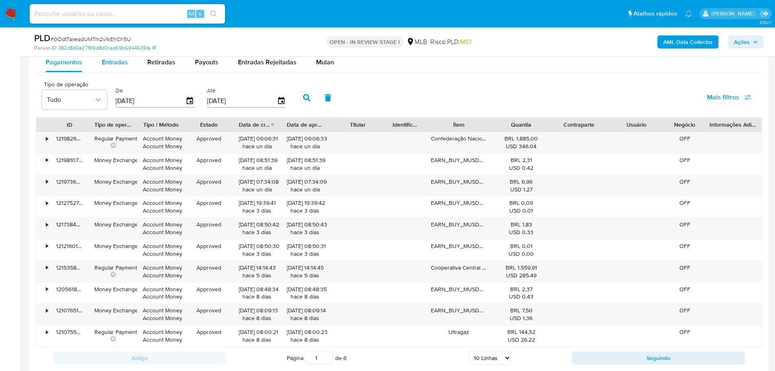
click at [103, 65] on span "Entradas" at bounding box center [115, 61] width 26 height 9
select select "10"
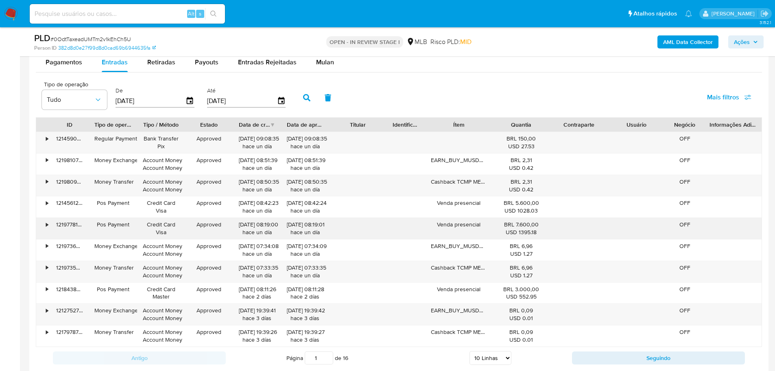
scroll to position [895, 0]
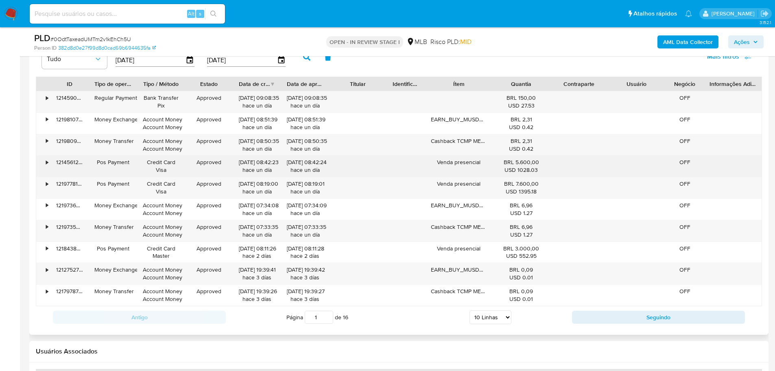
click at [45, 164] on div "•" at bounding box center [43, 165] width 14 height 21
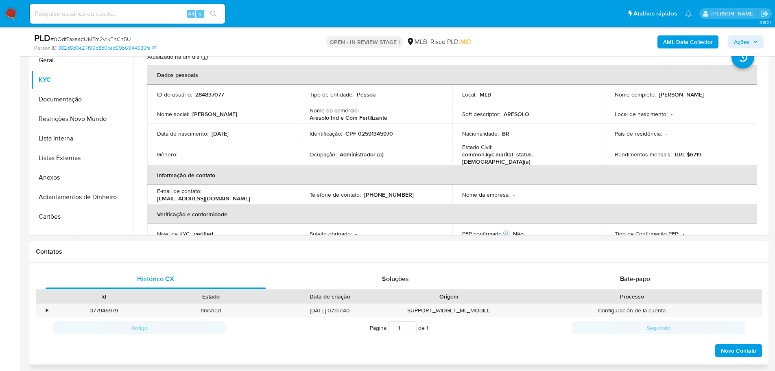
scroll to position [122, 0]
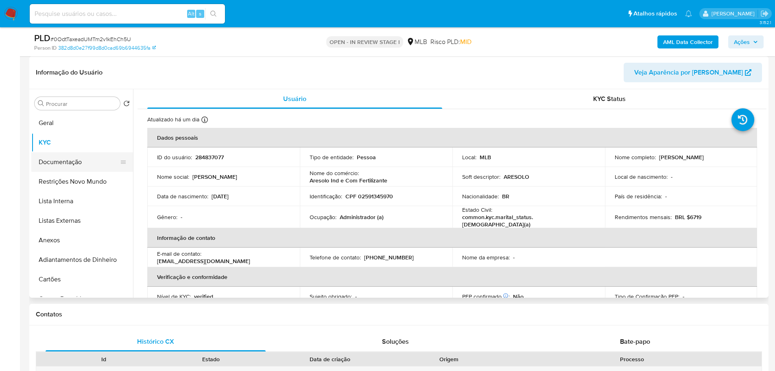
click at [58, 162] on button "Documentação" at bounding box center [78, 162] width 95 height 20
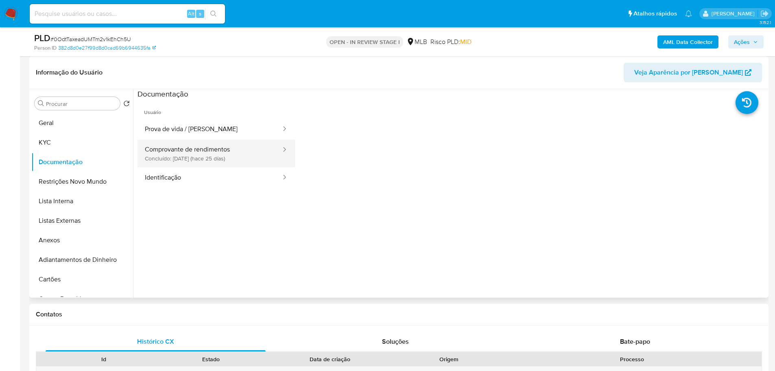
click at [193, 154] on button "Comprovante de rendimentos Concluído: 19/07/2025 (hace 25 días)" at bounding box center [210, 154] width 144 height 28
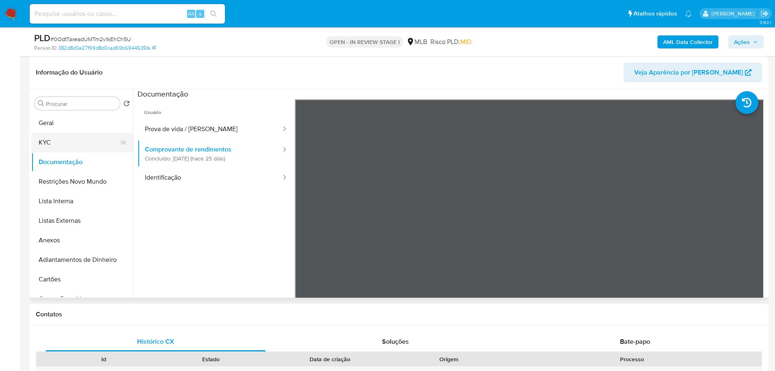
click at [52, 133] on button "KYC" at bounding box center [78, 143] width 95 height 20
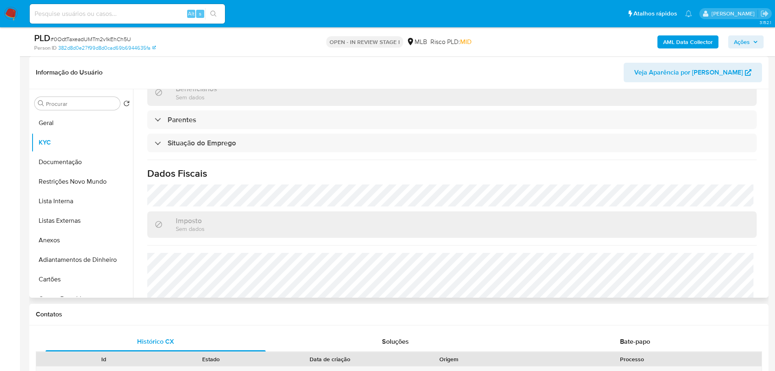
scroll to position [339, 0]
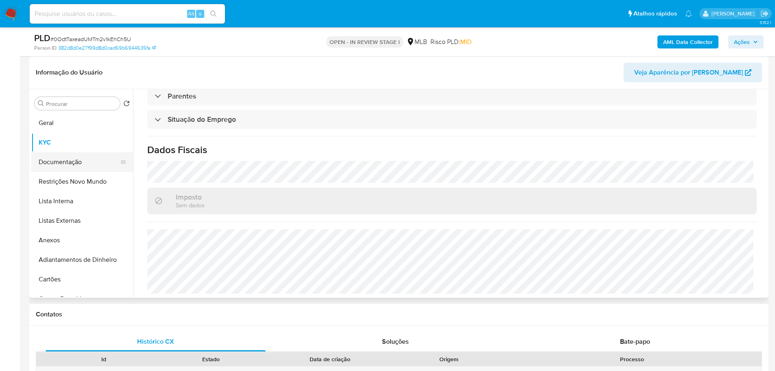
click at [74, 161] on button "Documentação" at bounding box center [78, 162] width 95 height 20
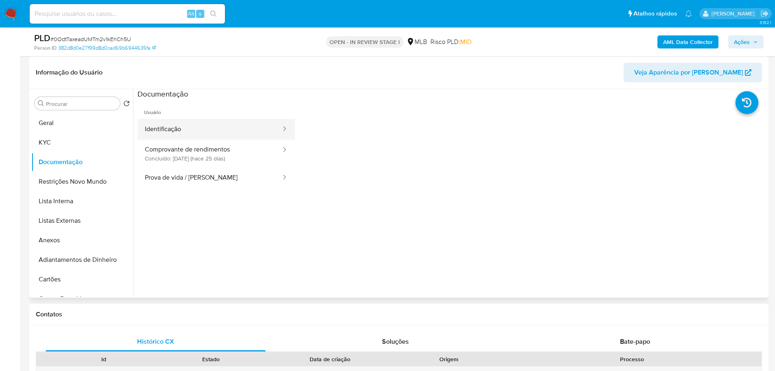
click at [192, 129] on button "Identificação" at bounding box center [210, 129] width 144 height 21
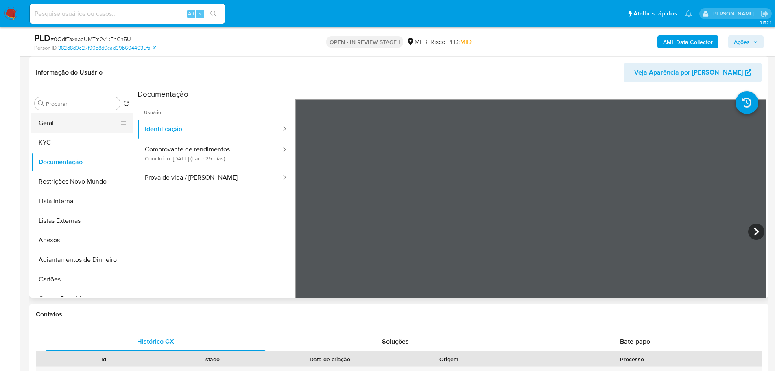
click at [54, 117] on button "Geral" at bounding box center [78, 123] width 95 height 20
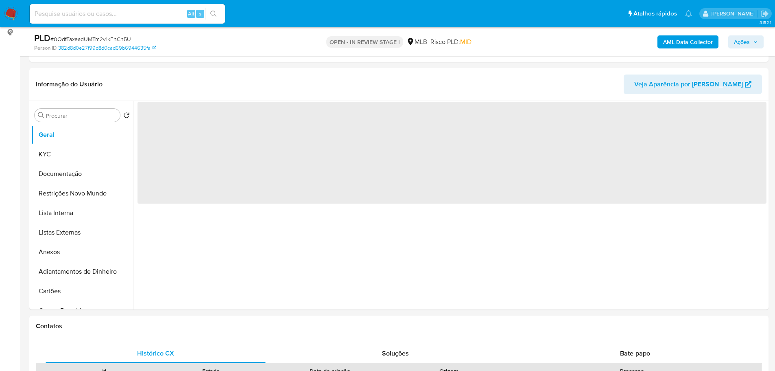
scroll to position [104, 0]
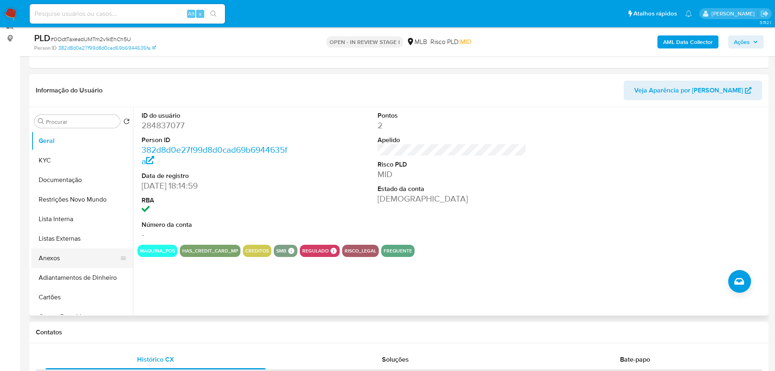
drag, startPoint x: 186, startPoint y: 337, endPoint x: 120, endPoint y: 266, distance: 96.7
click at [186, 337] on div "Contatos" at bounding box center [398, 332] width 739 height 22
click at [56, 159] on button "KYC" at bounding box center [78, 161] width 95 height 20
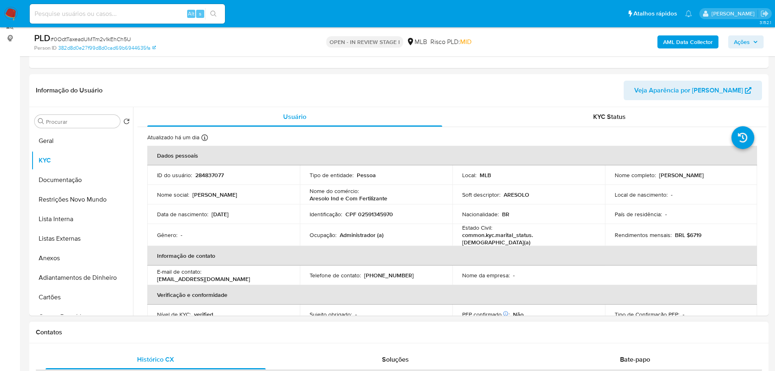
click at [192, 327] on div "Contatos" at bounding box center [398, 332] width 739 height 22
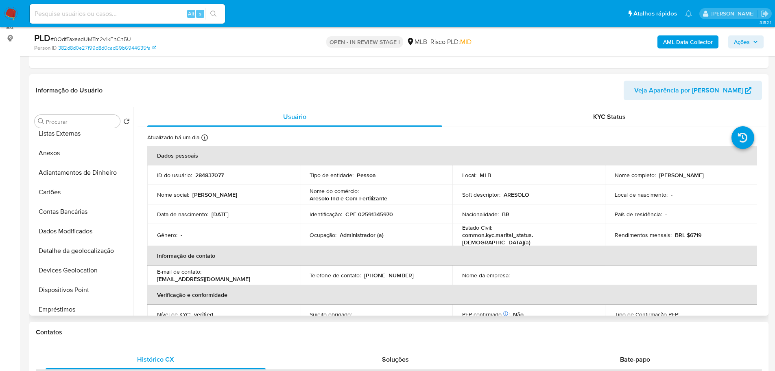
scroll to position [203, 0]
click at [70, 229] on button "Endereços" at bounding box center [78, 231] width 95 height 20
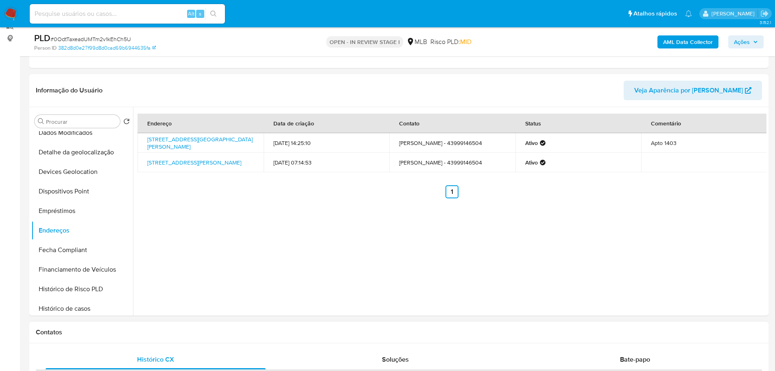
click at [166, 334] on h1 "Contatos" at bounding box center [399, 332] width 726 height 8
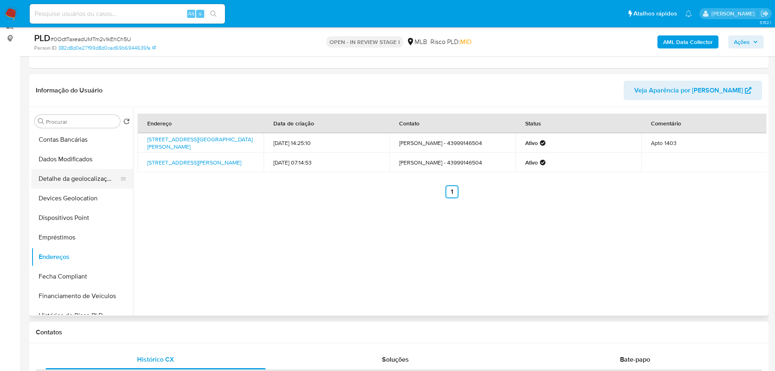
scroll to position [163, 0]
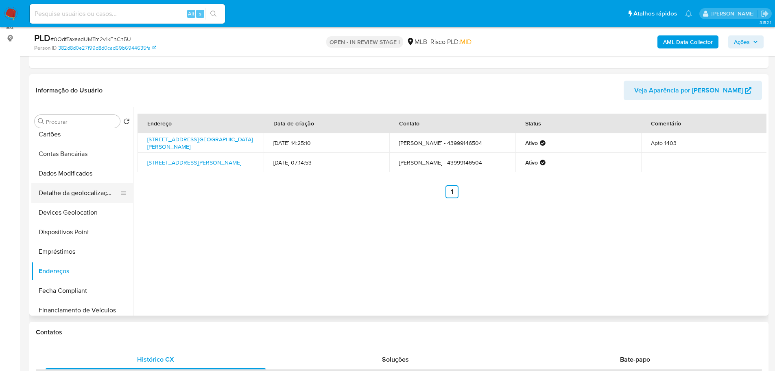
click at [89, 185] on button "Detalhe da geolocalização" at bounding box center [78, 193] width 95 height 20
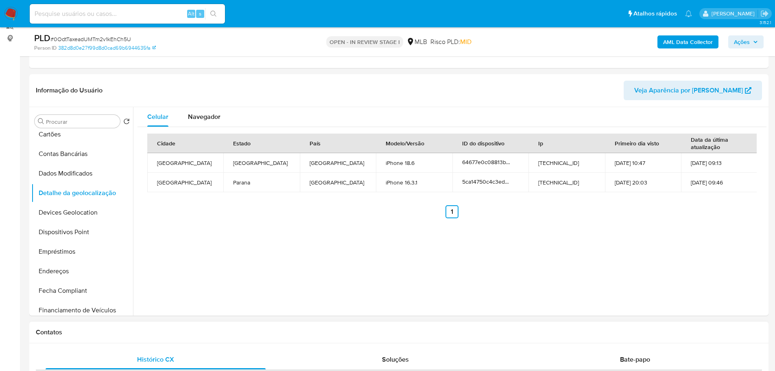
click at [155, 327] on div "Contatos" at bounding box center [398, 332] width 739 height 22
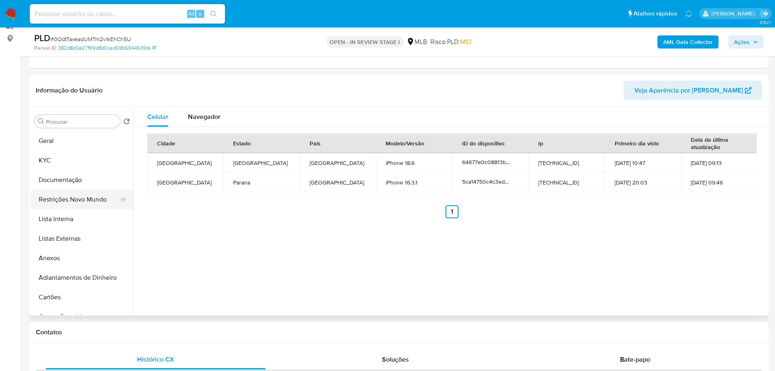
click at [68, 200] on button "Restrições Novo Mundo" at bounding box center [78, 200] width 95 height 20
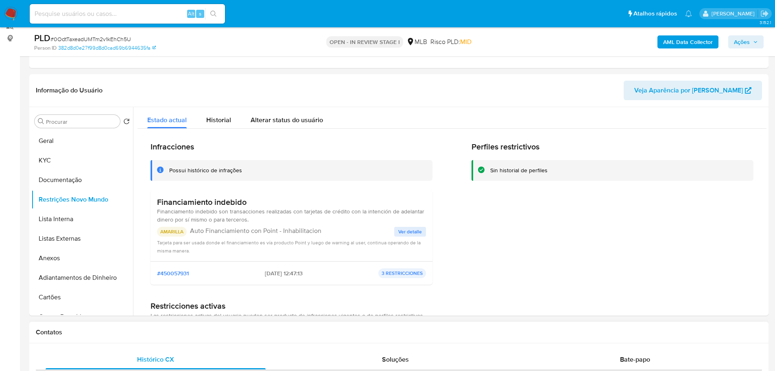
click at [264, 330] on h1 "Contatos" at bounding box center [399, 332] width 726 height 8
click at [219, 233] on p "Auto Financiamiento con Point - Inhabilitacion" at bounding box center [292, 231] width 204 height 8
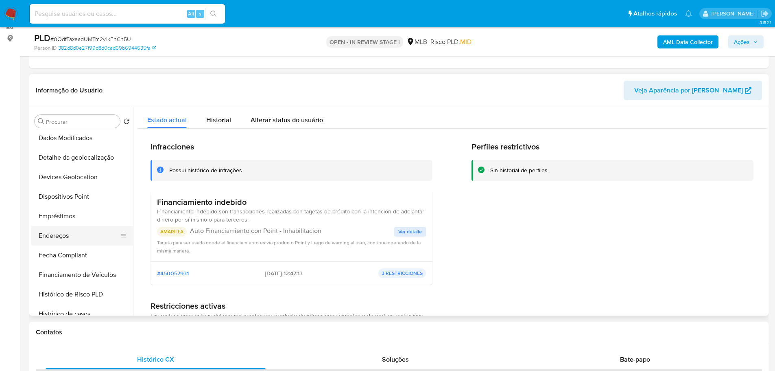
scroll to position [163, 0]
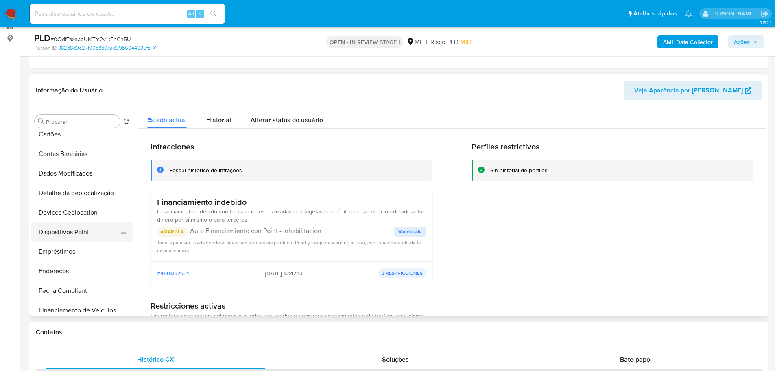
click at [86, 229] on button "Dispositivos Point" at bounding box center [78, 232] width 95 height 20
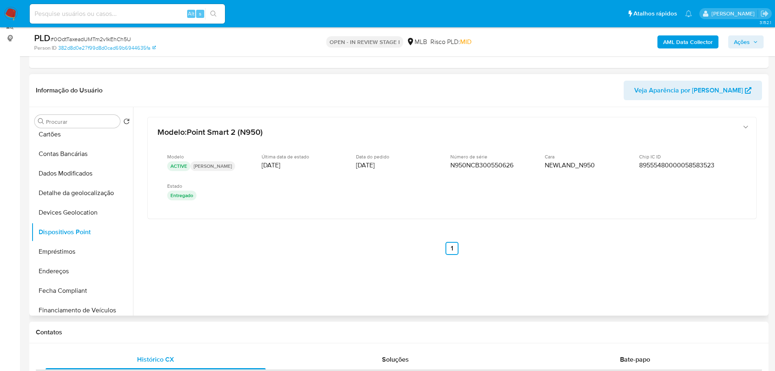
click at [557, 255] on div "Modelo : Point Smart 2 (N950) Modelo ACTIVE Tim Última data de estado 01/04/202…" at bounding box center [452, 196] width 629 height 179
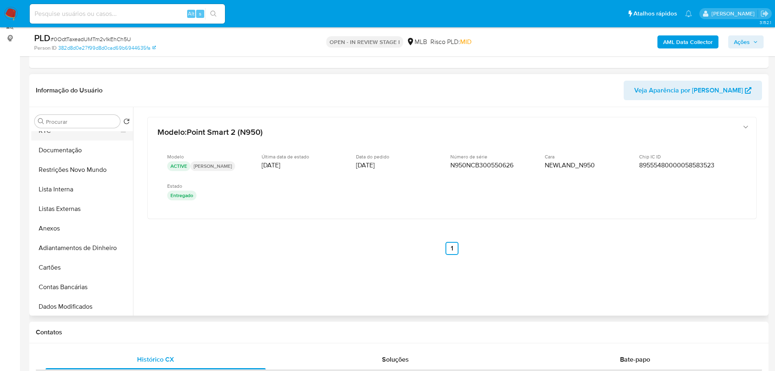
scroll to position [0, 0]
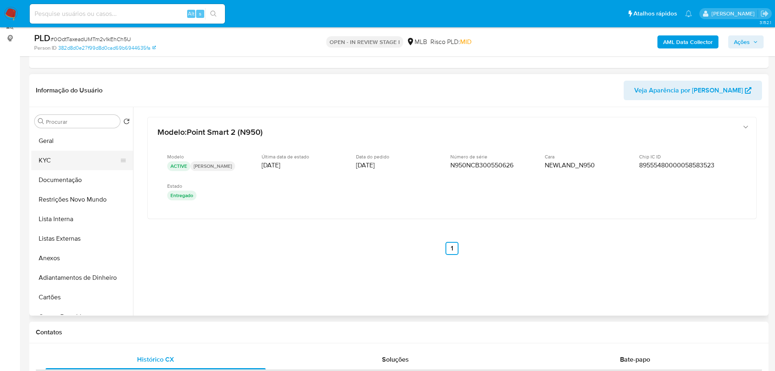
click at [61, 152] on button "KYC" at bounding box center [78, 161] width 95 height 20
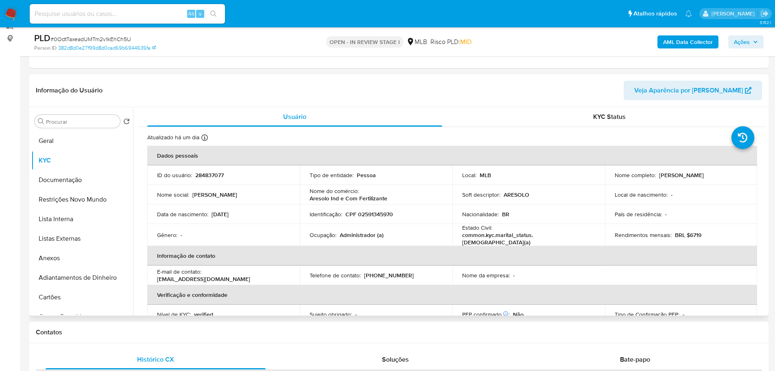
click at [376, 219] on td "Identificação : CPF 02591345970" at bounding box center [376, 214] width 153 height 20
click at [376, 216] on p "CPF 02591345970" at bounding box center [369, 213] width 48 height 7
copy p "02591345970"
click at [82, 182] on button "Documentação" at bounding box center [78, 180] width 95 height 20
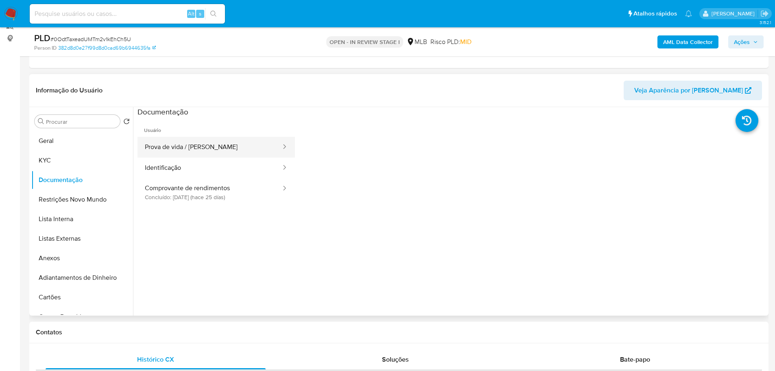
click at [191, 153] on button "Prova de vida / Selfie" at bounding box center [210, 147] width 144 height 21
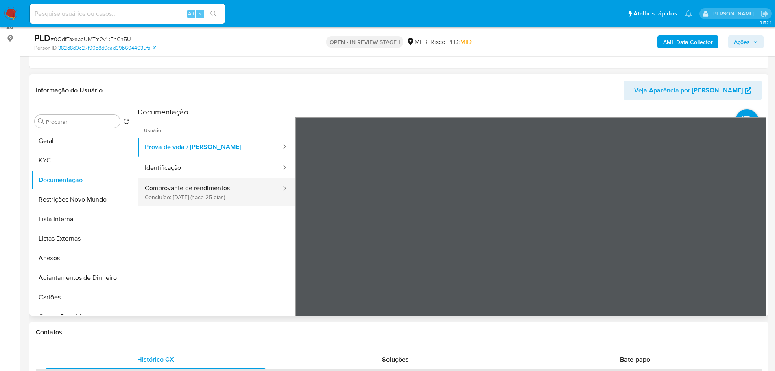
click at [222, 185] on button "Comprovante de rendimentos Concluído: 19/07/2025 (hace 25 días)" at bounding box center [210, 192] width 144 height 28
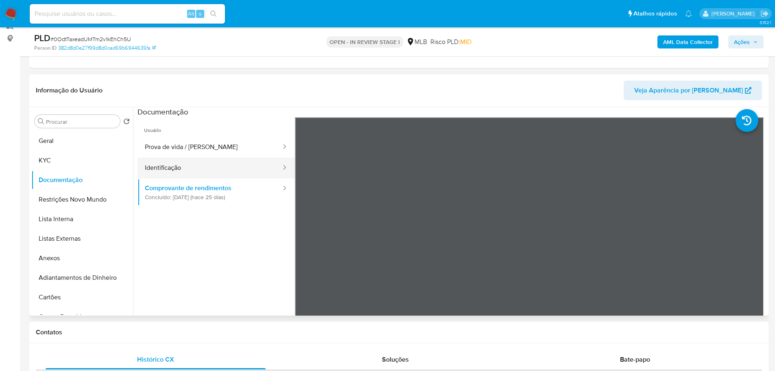
click at [206, 164] on button "Identificação" at bounding box center [210, 167] width 144 height 21
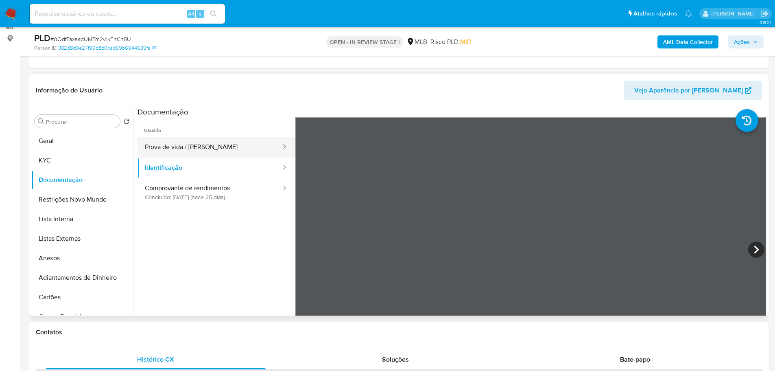
click at [234, 152] on button "Prova de vida / Selfie" at bounding box center [210, 147] width 144 height 21
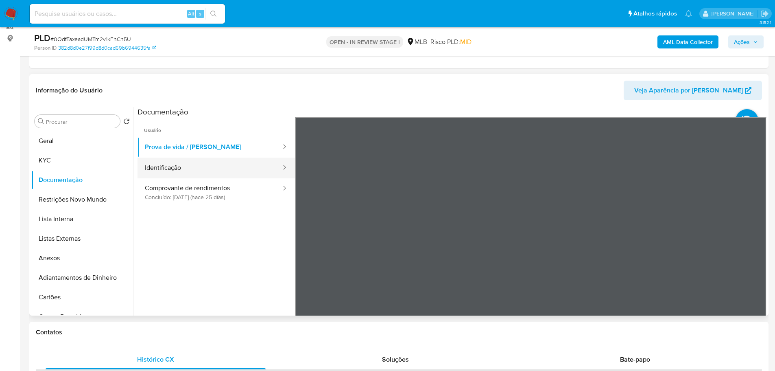
click at [176, 176] on button "Identificação" at bounding box center [210, 167] width 144 height 21
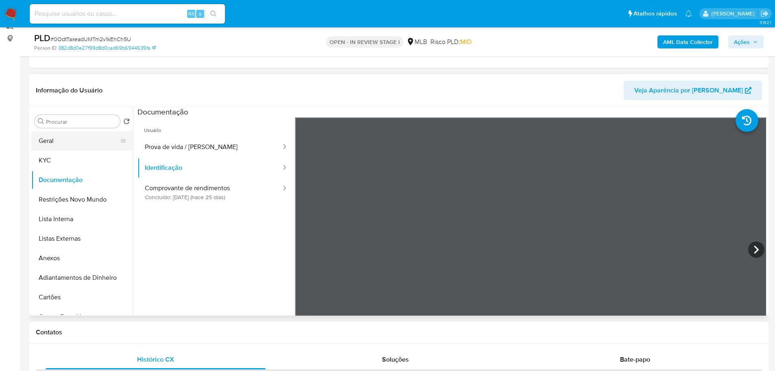
click at [51, 144] on button "Geral" at bounding box center [78, 141] width 95 height 20
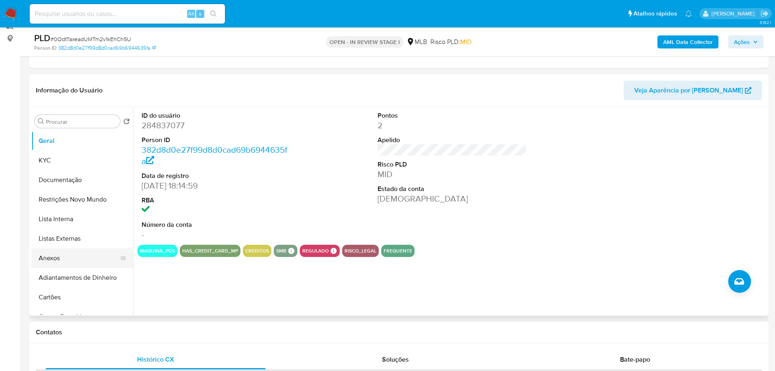
click at [54, 263] on button "Anexos" at bounding box center [78, 258] width 95 height 20
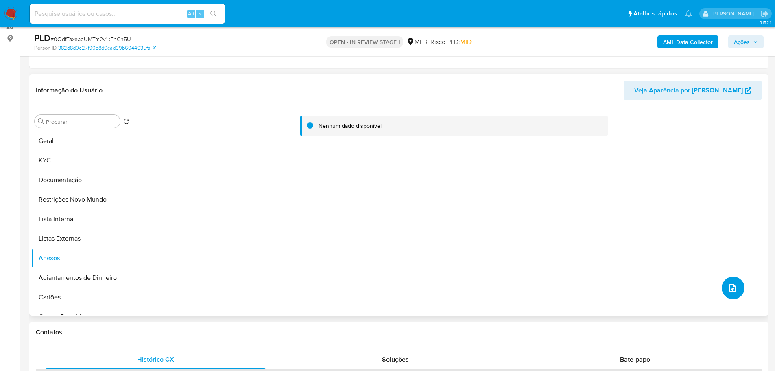
click at [728, 291] on icon "upload-file" at bounding box center [733, 288] width 10 height 10
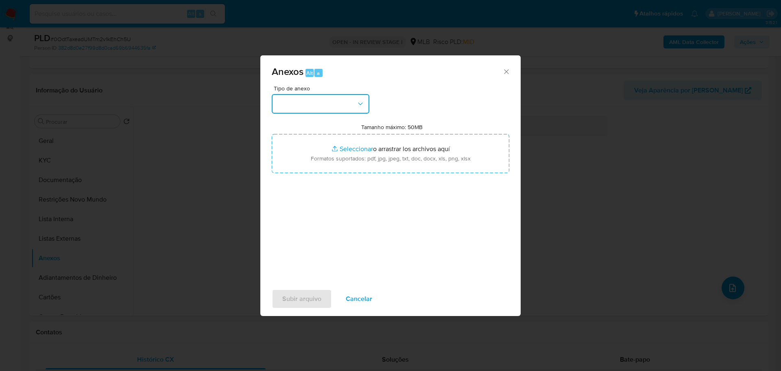
click at [323, 103] on button "button" at bounding box center [321, 104] width 98 height 20
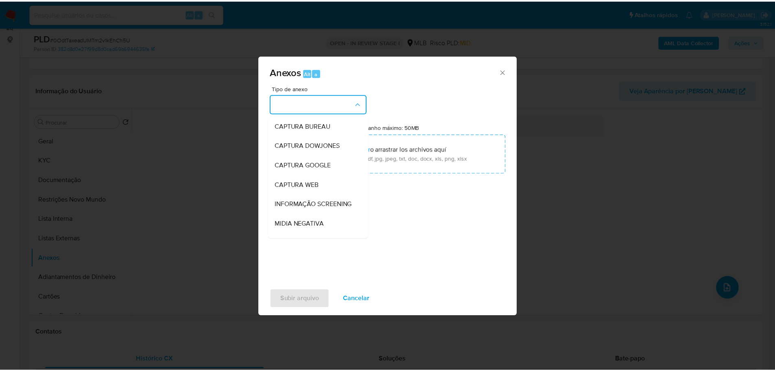
scroll to position [125, 0]
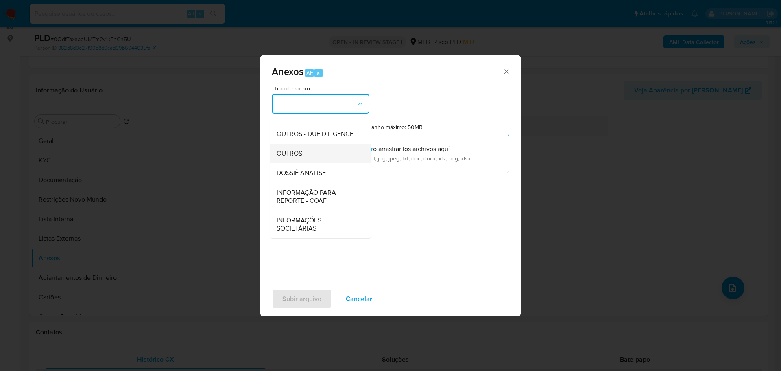
click at [310, 160] on div "OUTROS" at bounding box center [318, 154] width 83 height 20
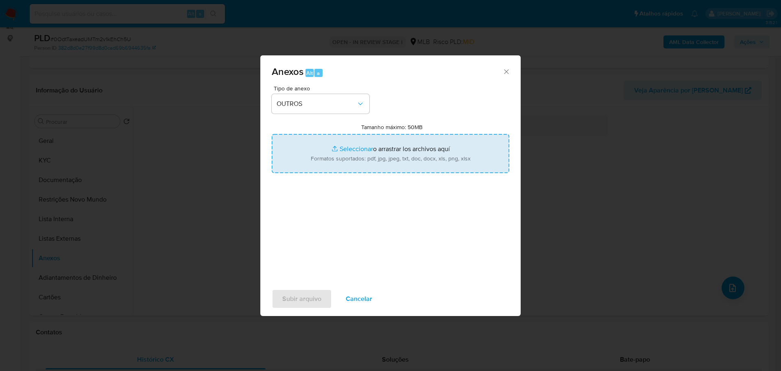
type input "C:\fakepath\SAR - XXX - CPF 02591345970 - LUCIANA DOS REIS APARECIDO.pdf"
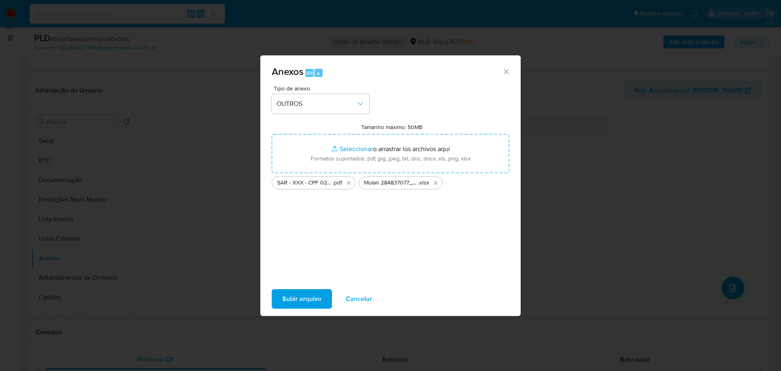
click at [302, 297] on span "Subir arquivo" at bounding box center [301, 299] width 39 height 18
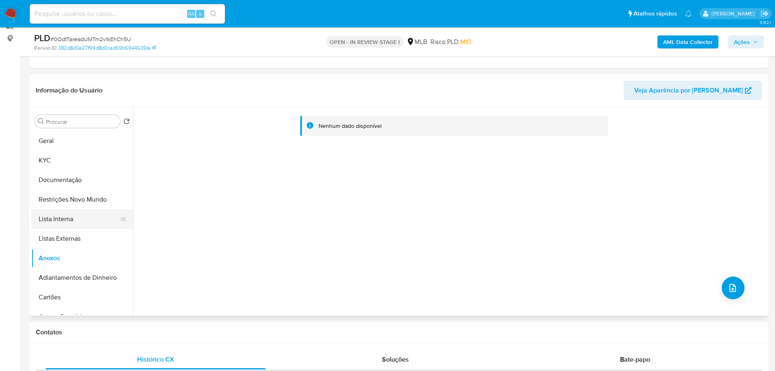
click at [70, 220] on button "Lista Interna" at bounding box center [78, 219] width 95 height 20
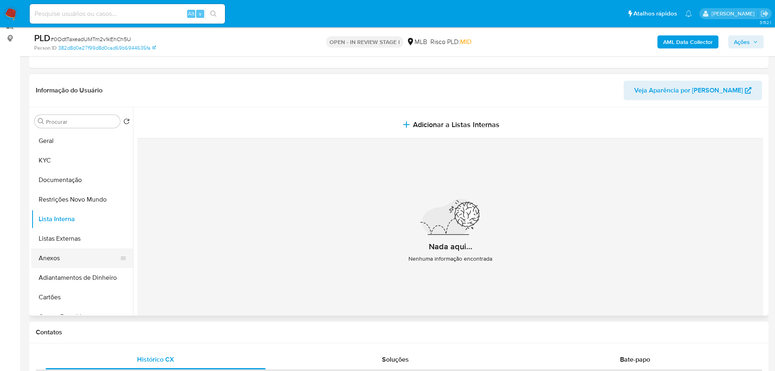
click at [73, 256] on button "Anexos" at bounding box center [78, 258] width 95 height 20
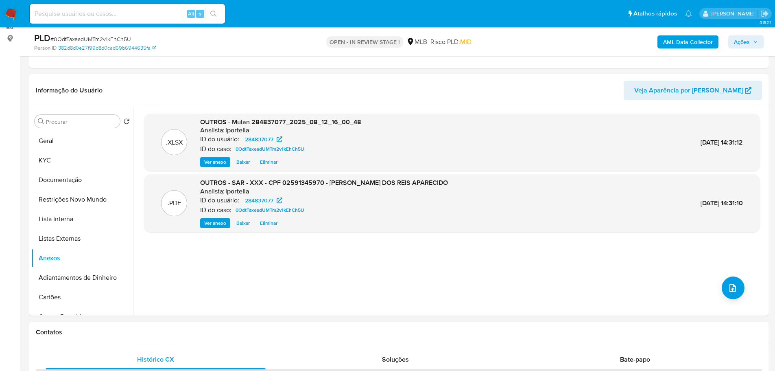
click at [757, 44] on icon "button" at bounding box center [755, 41] width 5 height 5
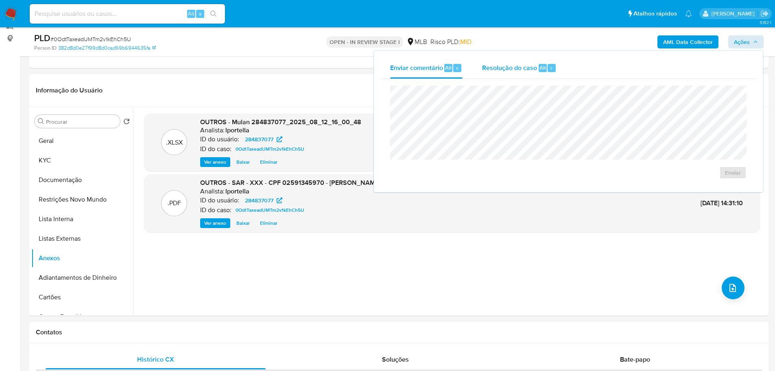
click at [524, 70] on span "Resolução do caso" at bounding box center [509, 67] width 55 height 9
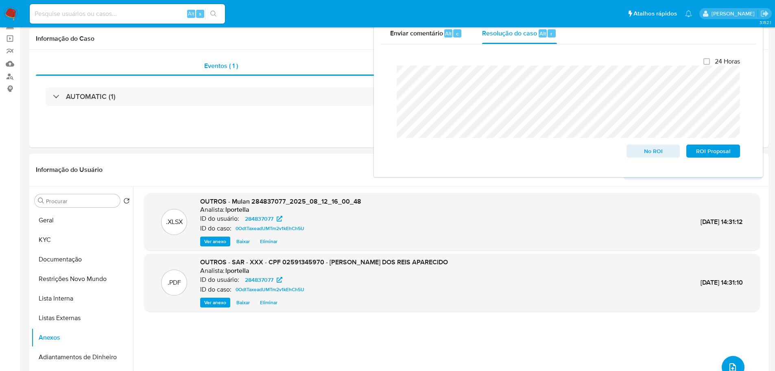
scroll to position [0, 0]
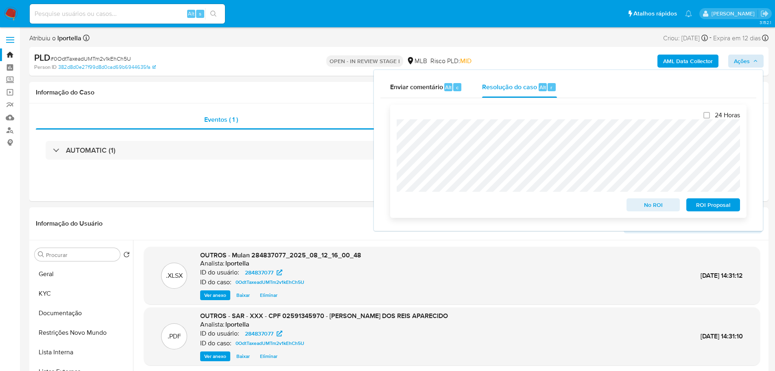
click at [728, 207] on span "ROI Proposal" at bounding box center [713, 204] width 42 height 11
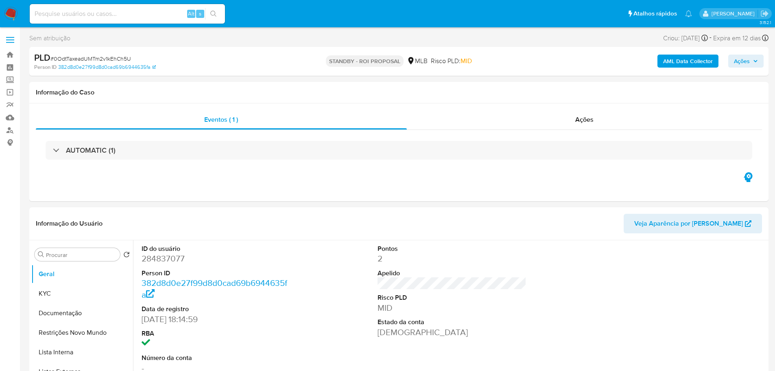
select select "10"
click at [101, 57] on span "# 0OdtTaxeadUMTm2v1kEhCh5U" at bounding box center [90, 59] width 81 height 8
copy span "0OdtTaxeadUMTm2v1kEhCh5U"
drag, startPoint x: 12, startPoint y: 14, endPoint x: 4, endPoint y: 20, distance: 9.9
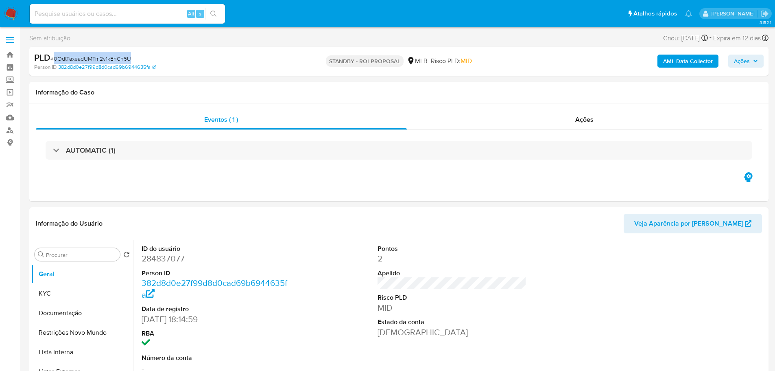
click at [12, 14] on img at bounding box center [11, 14] width 14 height 14
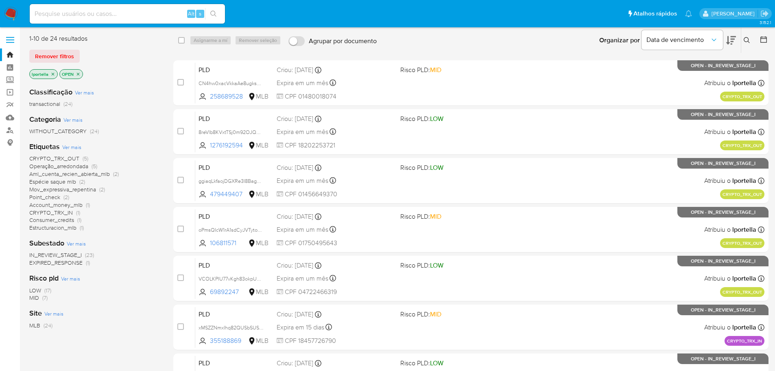
click at [7, 10] on img at bounding box center [11, 14] width 14 height 14
click at [58, 12] on input at bounding box center [127, 14] width 195 height 11
paste input "zfevNRXfslcAJedB8R8kNNiU"
type input "zfevNRXfslcAJedB8R8kNNiU"
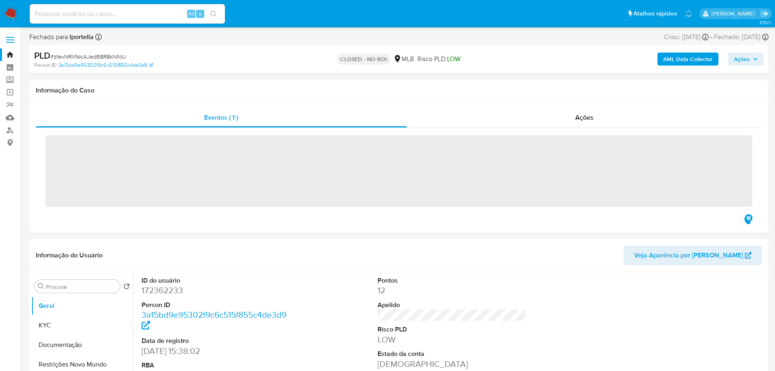
select select "10"
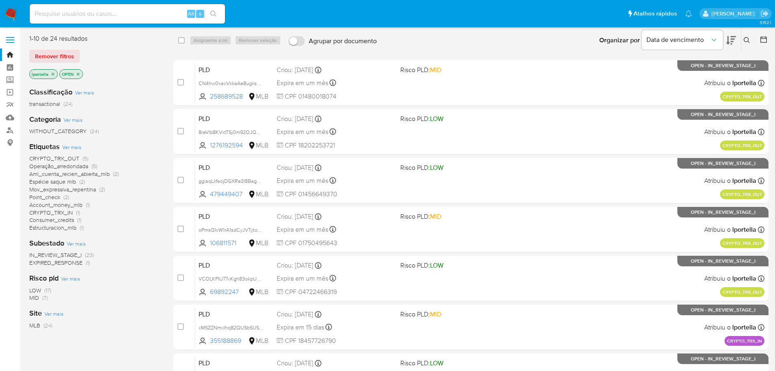
click at [127, 9] on input at bounding box center [127, 14] width 195 height 11
paste input "69892247"
type input "69892247"
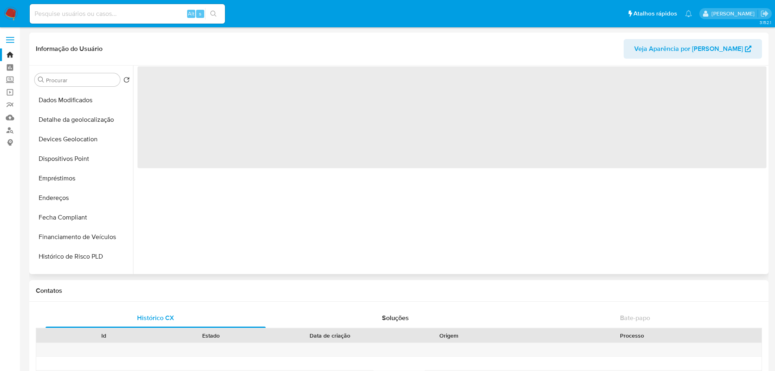
scroll to position [326, 0]
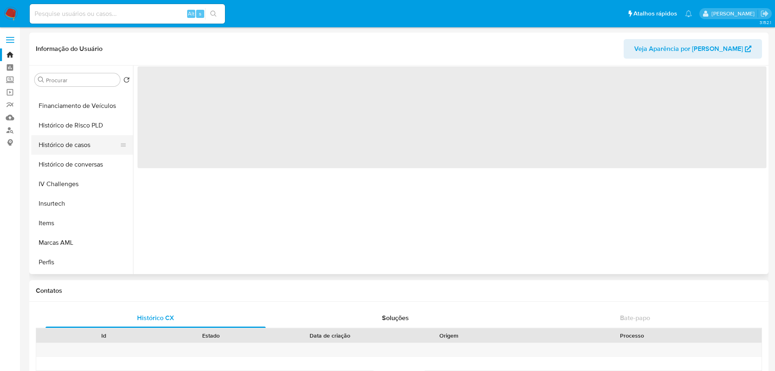
click at [66, 143] on button "Histórico de casos" at bounding box center [78, 145] width 95 height 20
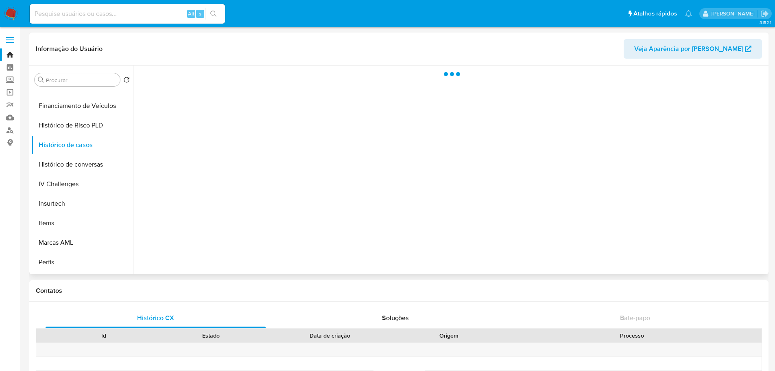
select select "10"
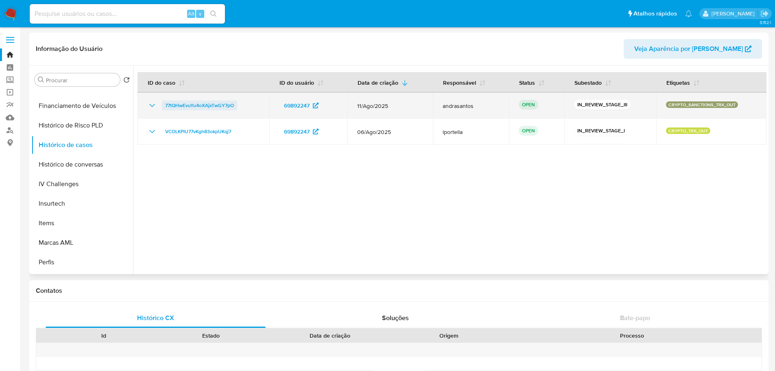
click at [225, 107] on span "77tQHwEvuYu4oXAjxTwGY7pO" at bounding box center [199, 106] width 69 height 10
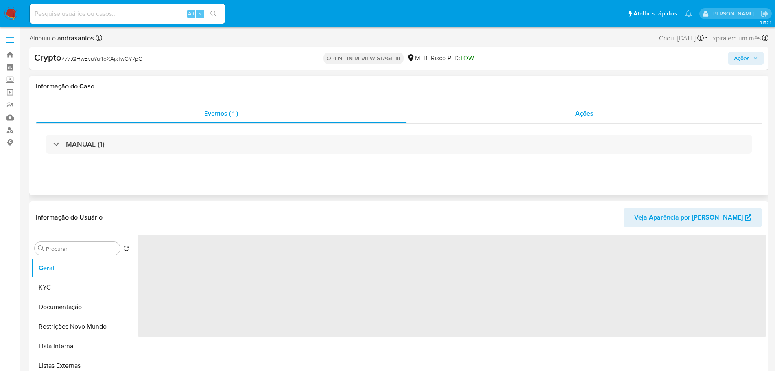
click at [575, 118] on div "Ações" at bounding box center [585, 114] width 356 height 20
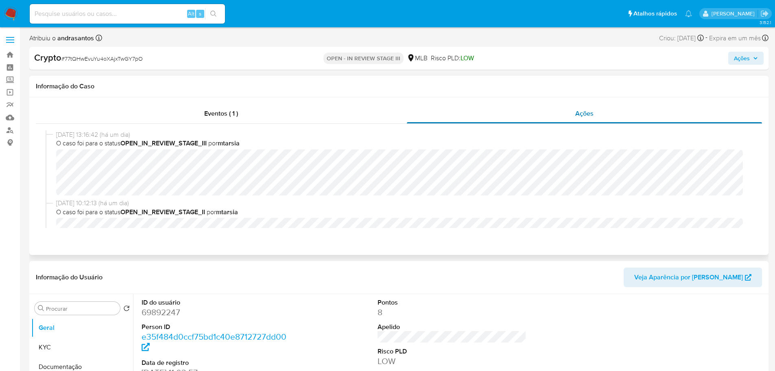
select select "10"
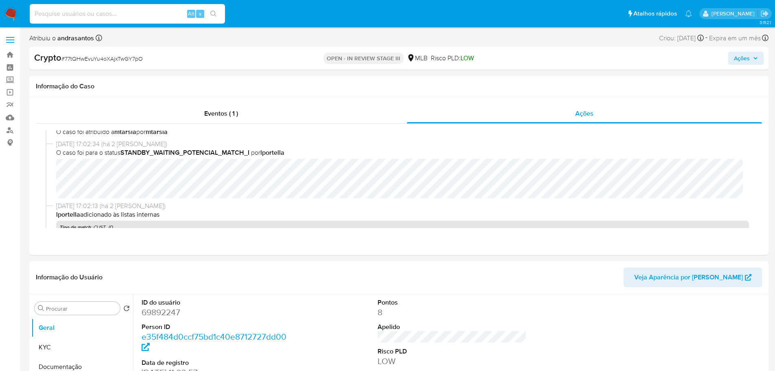
click at [74, 17] on input at bounding box center [127, 14] width 195 height 11
paste input "106811571"
type input "106811571"
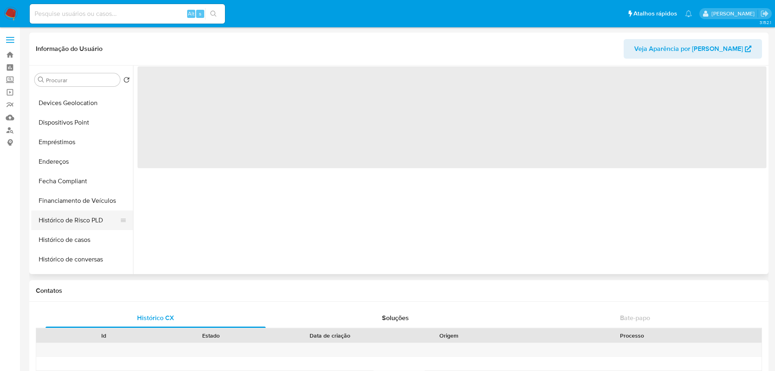
scroll to position [285, 0]
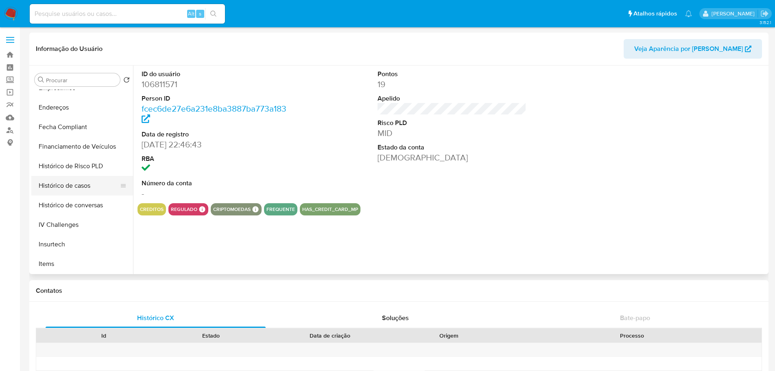
select select "10"
click at [75, 190] on button "Histórico de casos" at bounding box center [78, 186] width 95 height 20
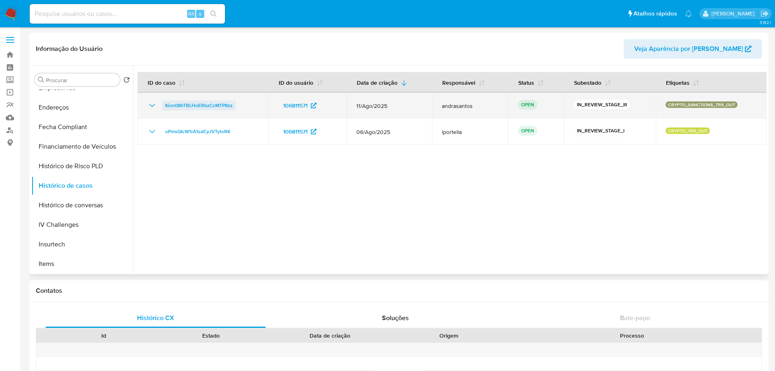
click at [216, 106] on span "Kion08hTBLHoERbzCcMTP8zz" at bounding box center [199, 106] width 68 height 10
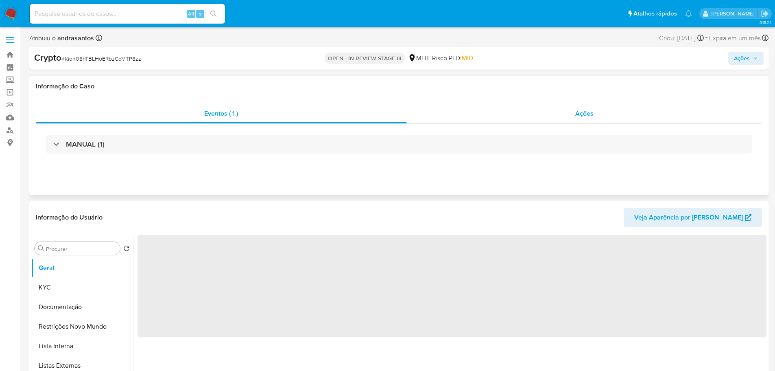
click at [586, 114] on span "Ações" at bounding box center [584, 113] width 18 height 9
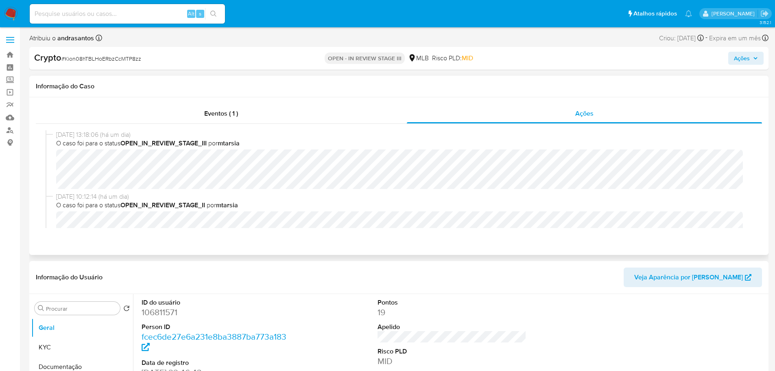
select select "10"
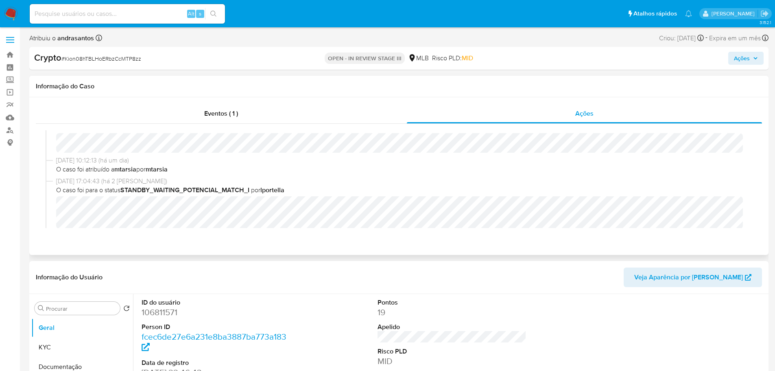
scroll to position [122, 0]
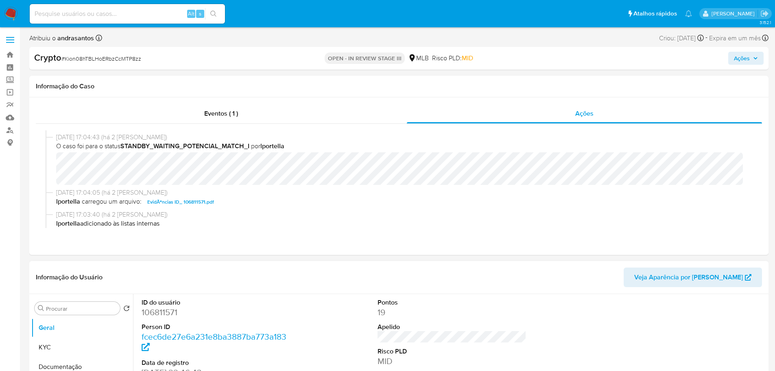
click at [164, 315] on dd "106811571" at bounding box center [216, 311] width 149 height 11
copy dd "106811571"
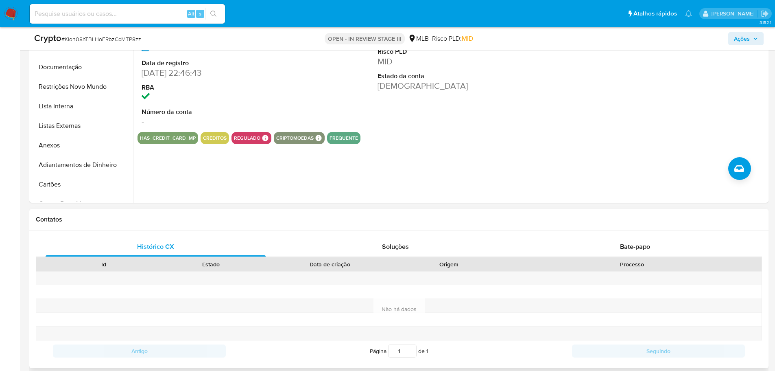
scroll to position [407, 0]
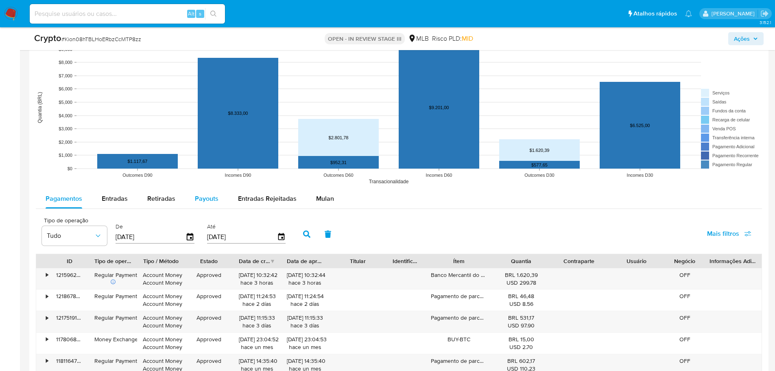
click at [204, 200] on span "Payouts" at bounding box center [207, 198] width 24 height 9
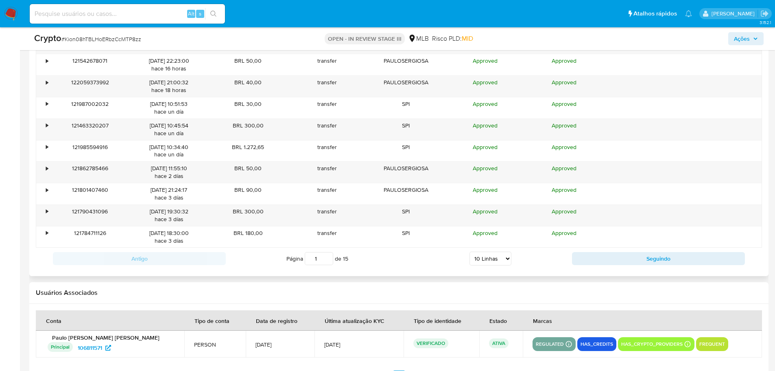
scroll to position [1080, 0]
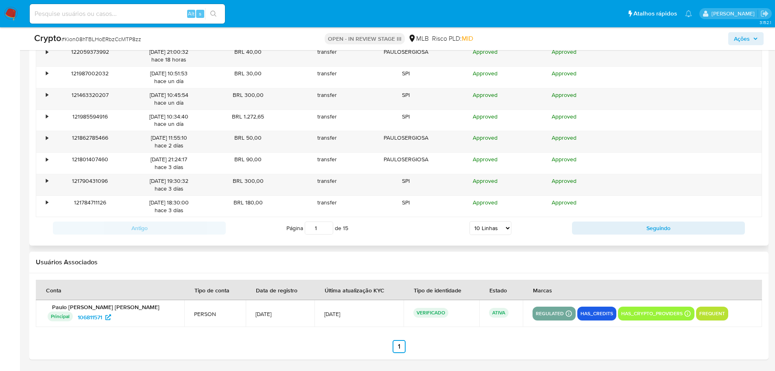
click at [510, 230] on select "5 Linhas 10 Linhas 20 Linhas 25 Linhas 50 Linhas 100 Linhas" at bounding box center [491, 228] width 42 height 14
select select "100"
click at [470, 221] on select "5 Linhas 10 Linhas 20 Linhas 25 Linhas 50 Linhas 100 Linhas" at bounding box center [491, 228] width 42 height 14
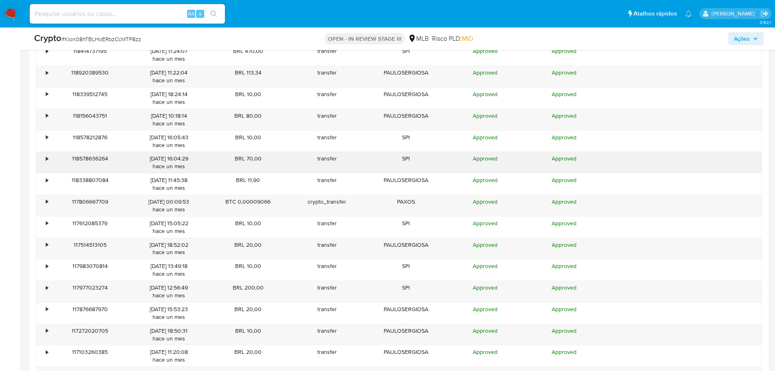
scroll to position [2138, 0]
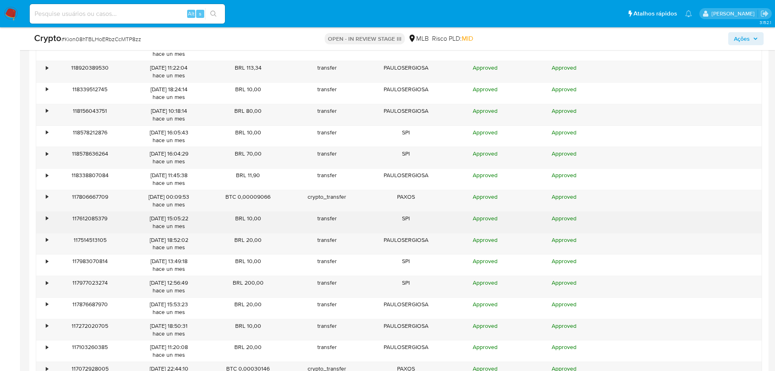
click at [43, 219] on div "•" at bounding box center [43, 222] width 14 height 21
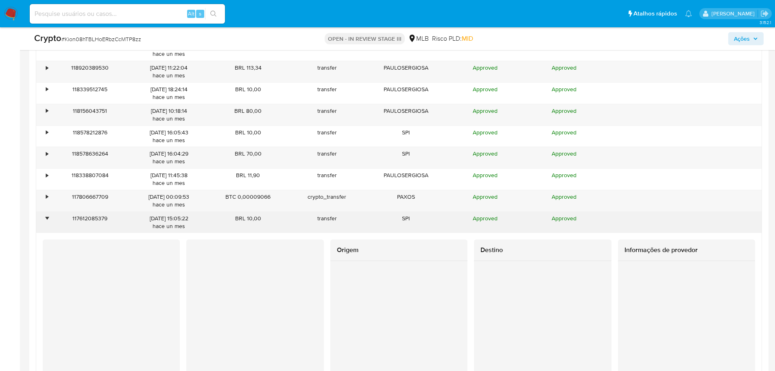
click at [42, 219] on div "•" at bounding box center [43, 222] width 14 height 21
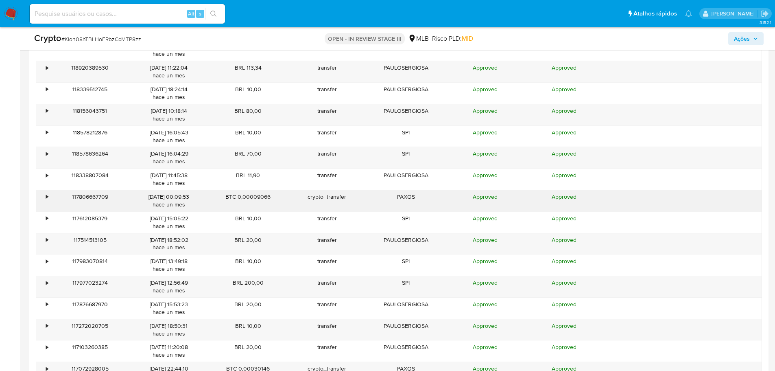
click at [48, 198] on div "•" at bounding box center [47, 197] width 2 height 8
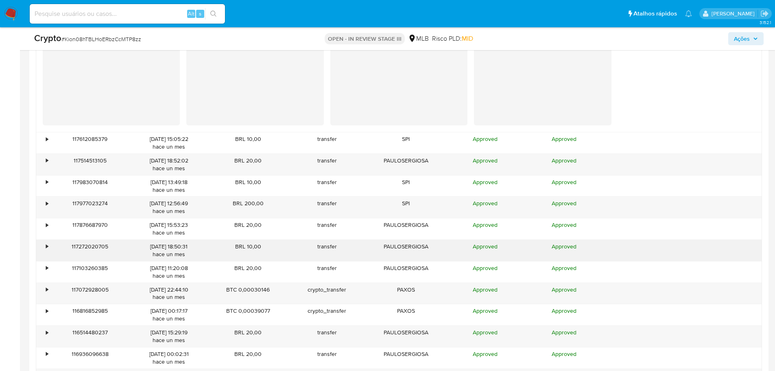
scroll to position [2504, 0]
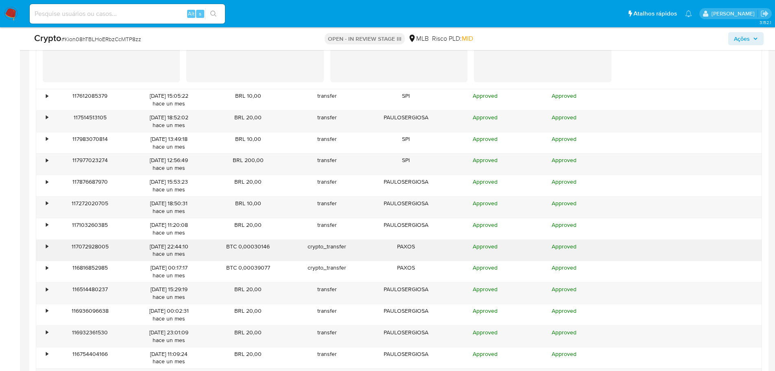
click at [46, 247] on div "•" at bounding box center [47, 247] width 2 height 8
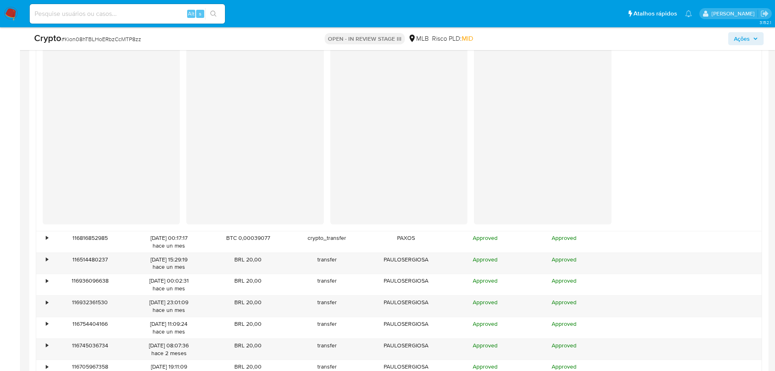
scroll to position [2789, 0]
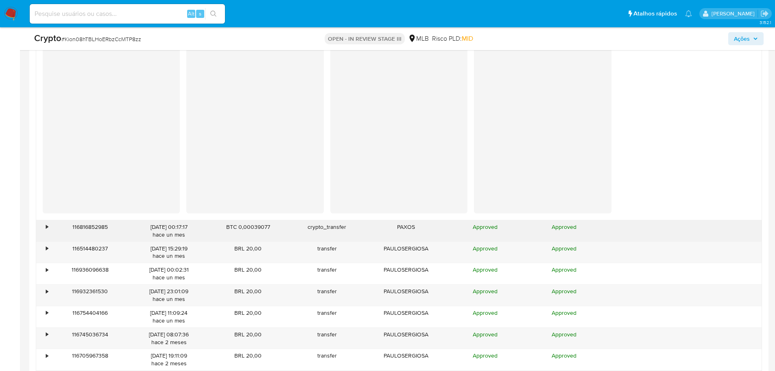
click at [44, 226] on div "•" at bounding box center [43, 230] width 14 height 21
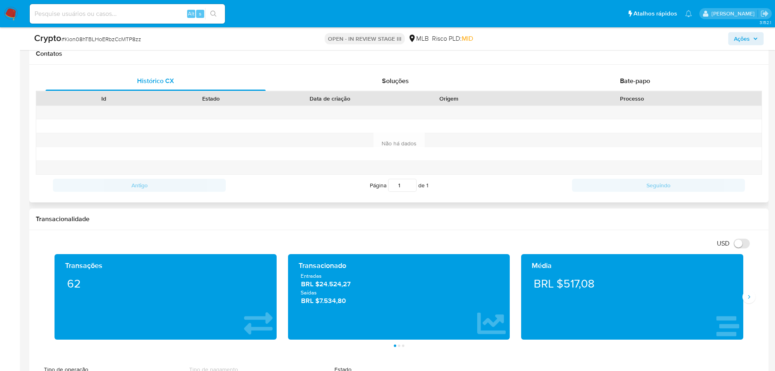
scroll to position [225, 0]
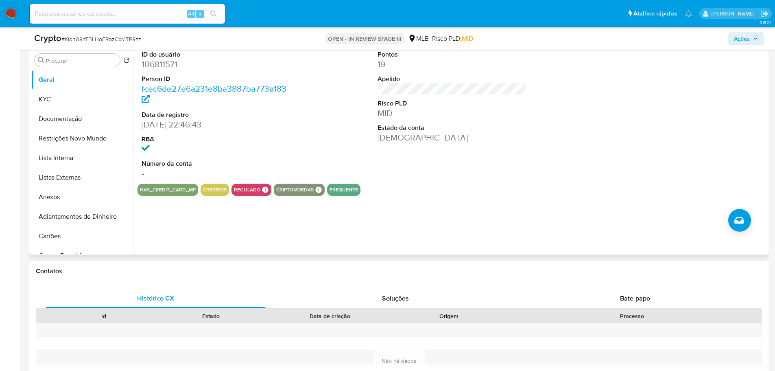
click at [159, 66] on dd "106811571" at bounding box center [216, 64] width 149 height 11
copy dd "106811571"
click at [74, 8] on div "Alt s" at bounding box center [127, 14] width 195 height 20
click at [77, 13] on input at bounding box center [127, 14] width 195 height 11
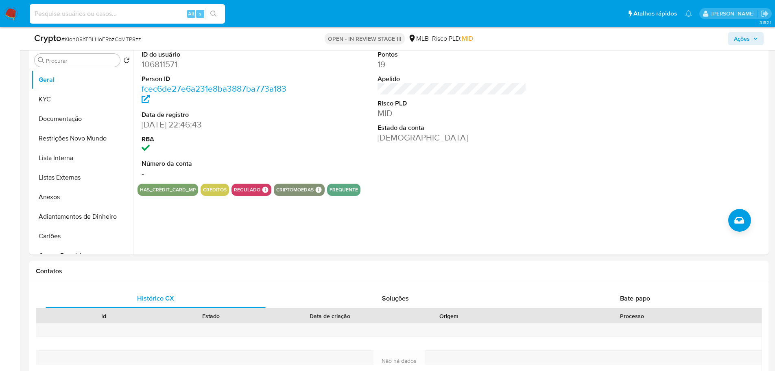
paste input "479449407"
type input "479449407"
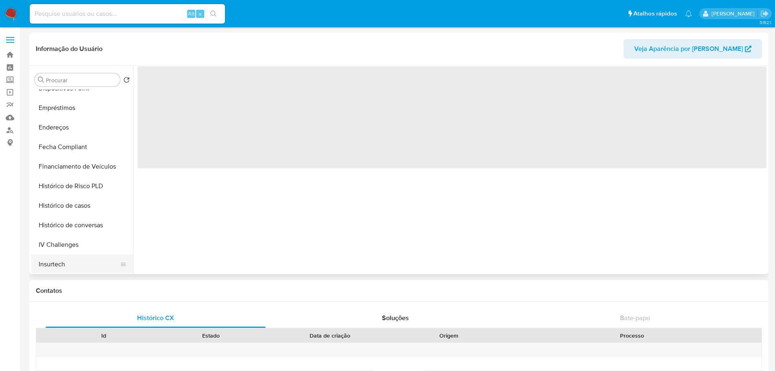
scroll to position [326, 0]
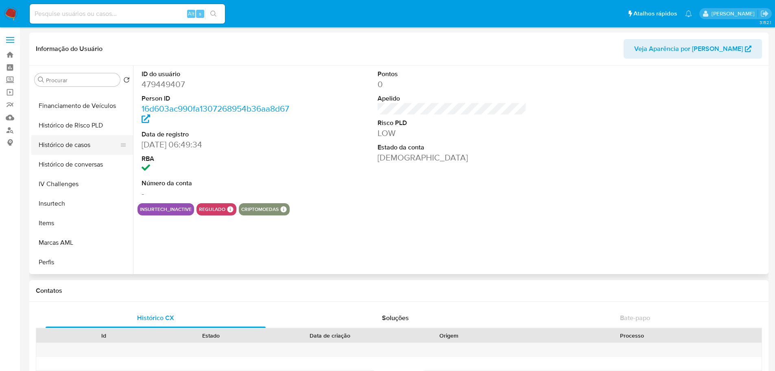
click at [74, 149] on button "Histórico de casos" at bounding box center [78, 145] width 95 height 20
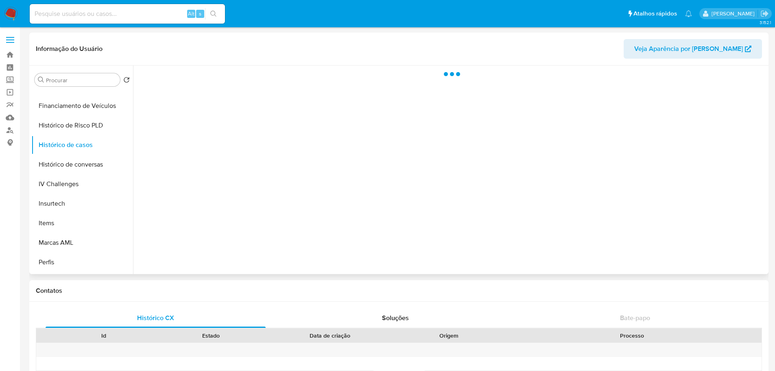
select select "10"
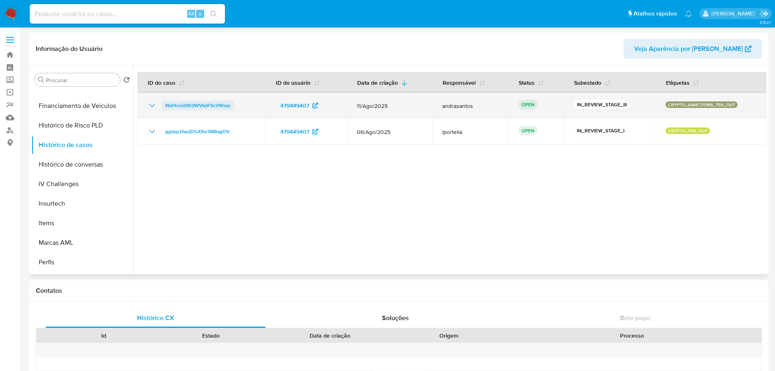
click at [182, 106] on span "16zHcrui0tE0WVkdFScVWxac" at bounding box center [198, 106] width 66 height 10
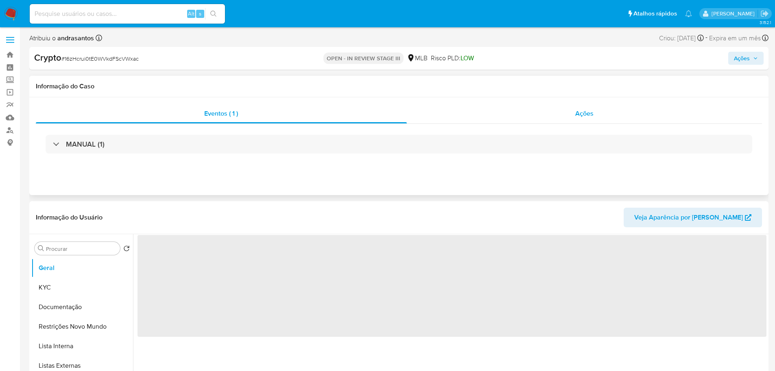
click at [588, 117] on span "Ações" at bounding box center [584, 113] width 18 height 9
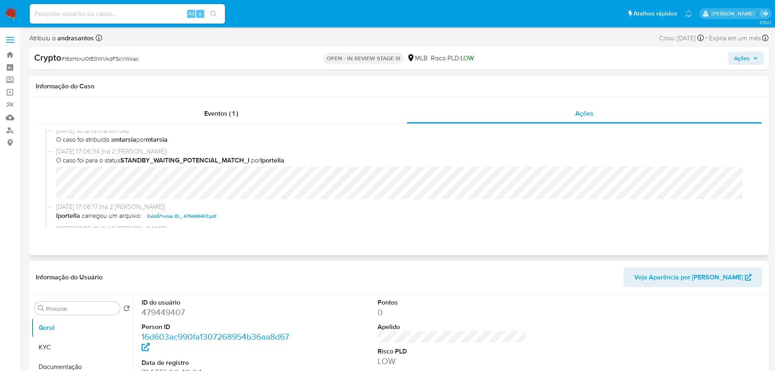
scroll to position [122, 0]
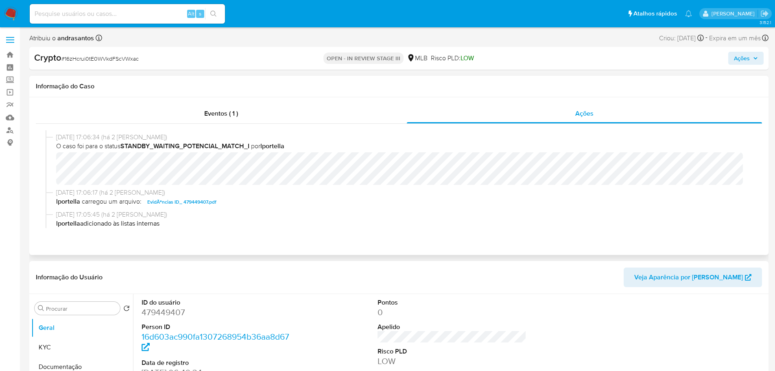
select select "10"
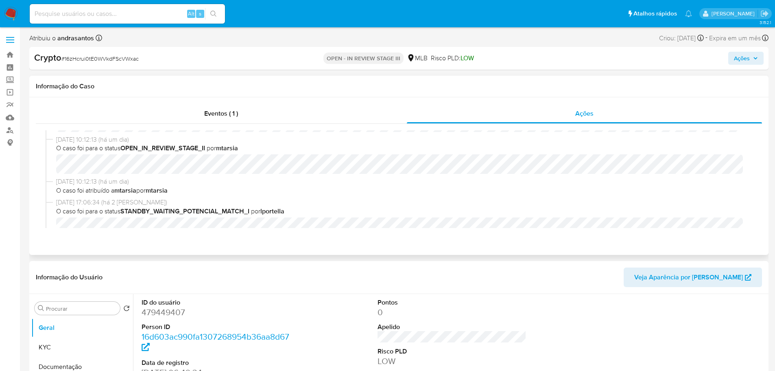
scroll to position [0, 0]
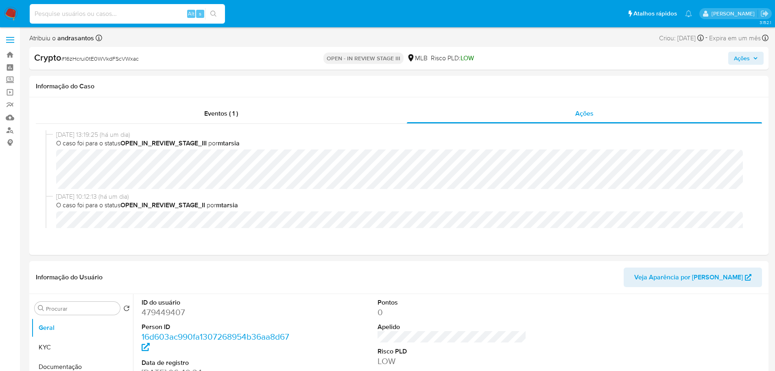
click at [153, 18] on input at bounding box center [127, 14] width 195 height 11
paste input "69892247"
type input "69892247"
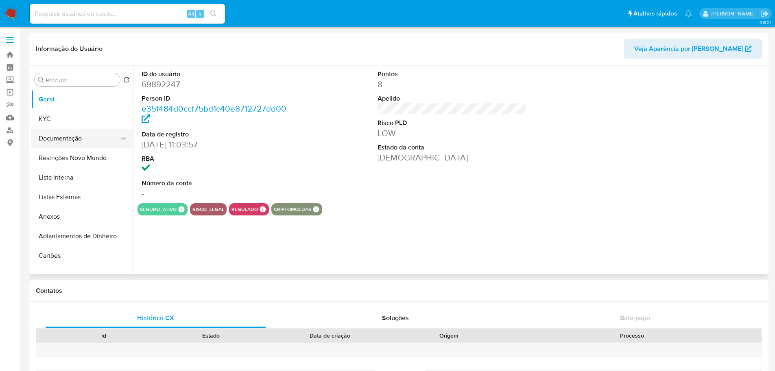
select select "10"
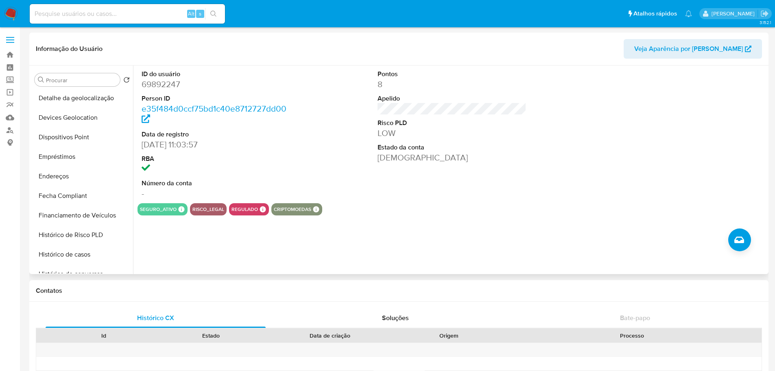
scroll to position [326, 0]
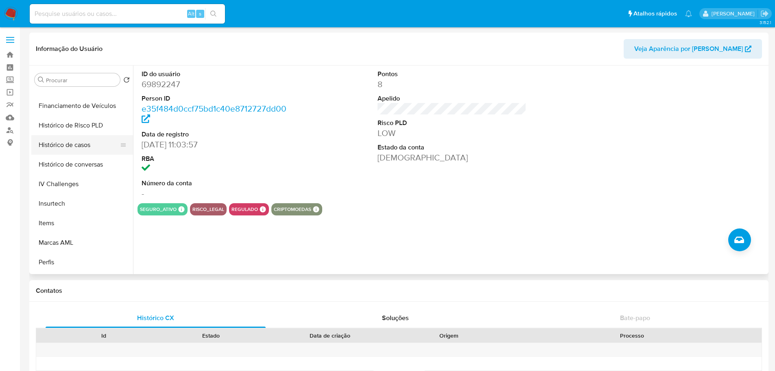
click at [73, 143] on button "Histórico de casos" at bounding box center [78, 145] width 95 height 20
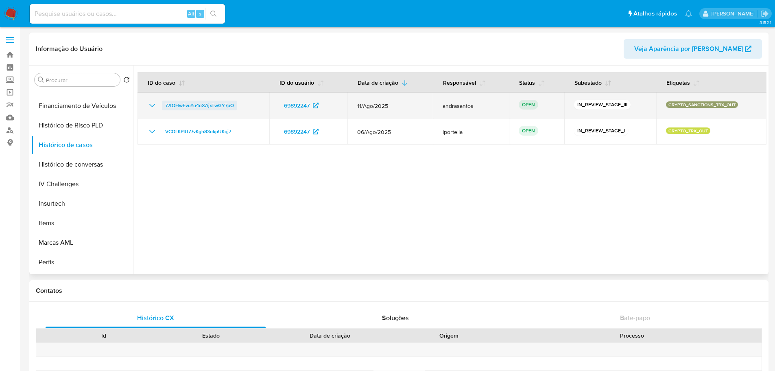
click at [201, 103] on span "77tQHwEvuYu4oXAjxTwGY7pO" at bounding box center [199, 106] width 69 height 10
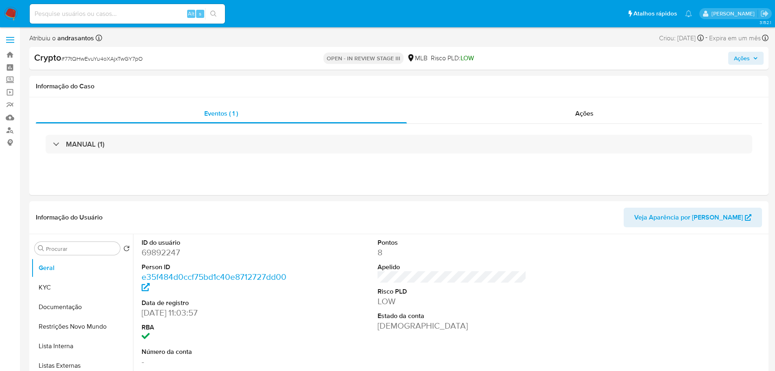
select select "10"
click at [581, 115] on span "Ações" at bounding box center [584, 113] width 18 height 9
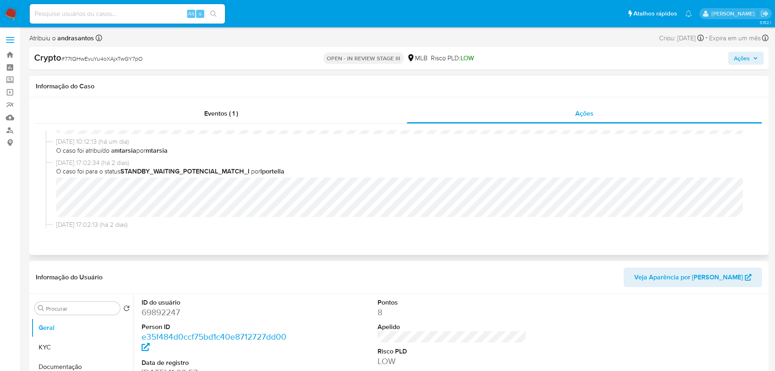
scroll to position [122, 0]
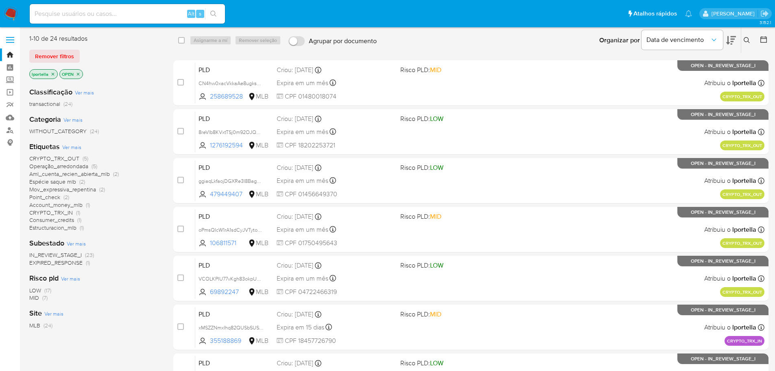
click at [9, 15] on img at bounding box center [11, 14] width 14 height 14
